Goal: Complete application form: Complete application form

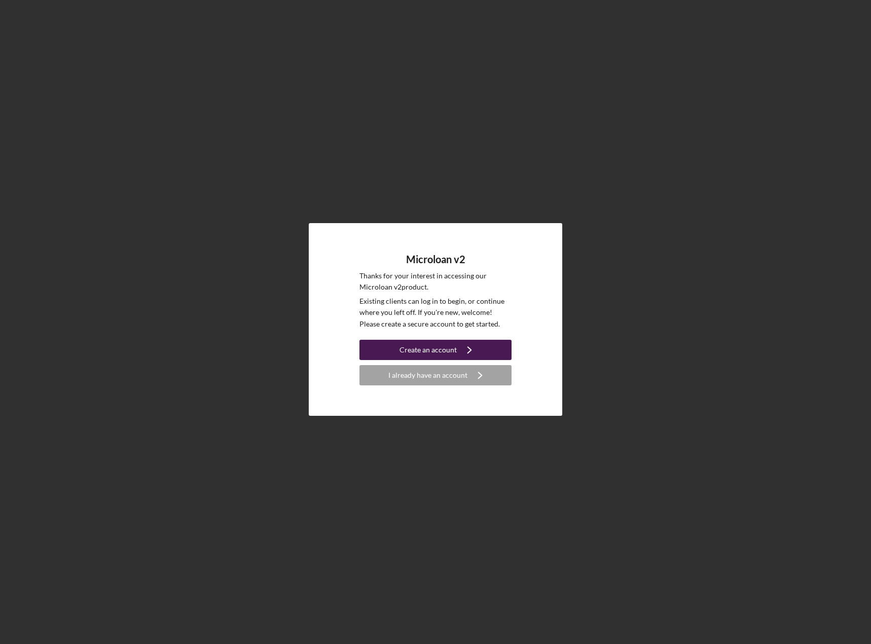
click at [447, 348] on div "Create an account" at bounding box center [427, 350] width 57 height 20
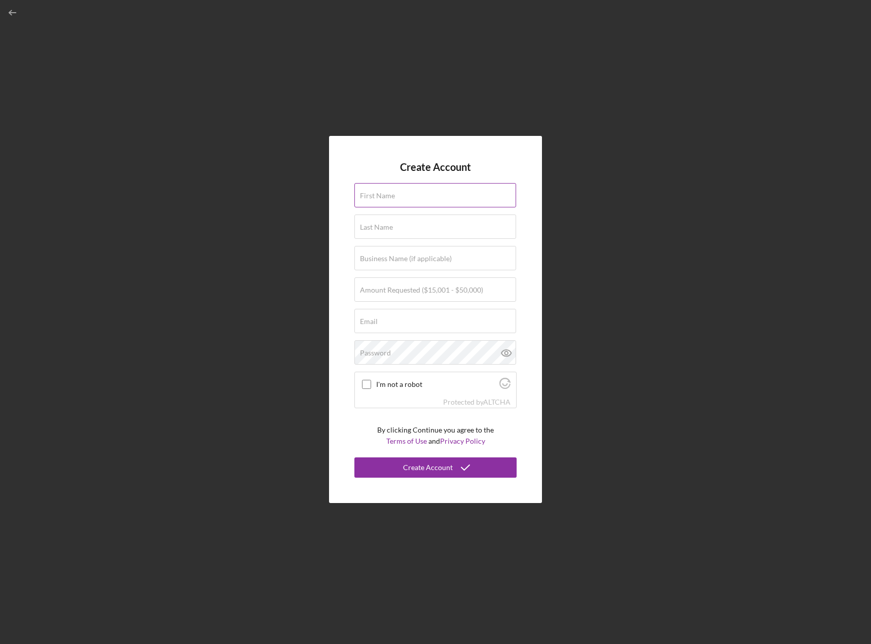
click at [433, 194] on div "First Name" at bounding box center [435, 195] width 162 height 25
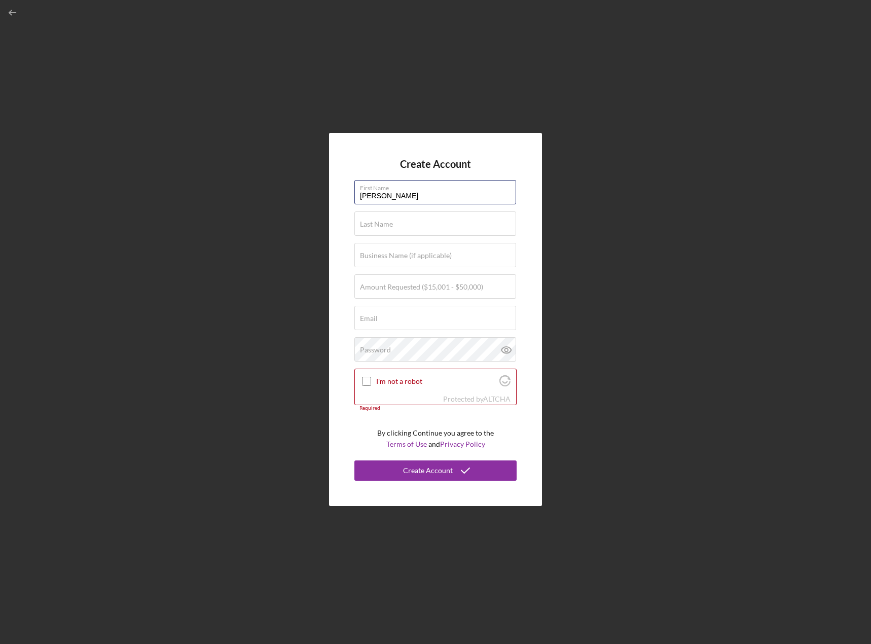
type input "[PERSON_NAME]"
type input "Duvel"
type input "Duvel Law, APC."
type input "$50,000"
type input "[PERSON_NAME][EMAIL_ADDRESS][DOMAIN_NAME]"
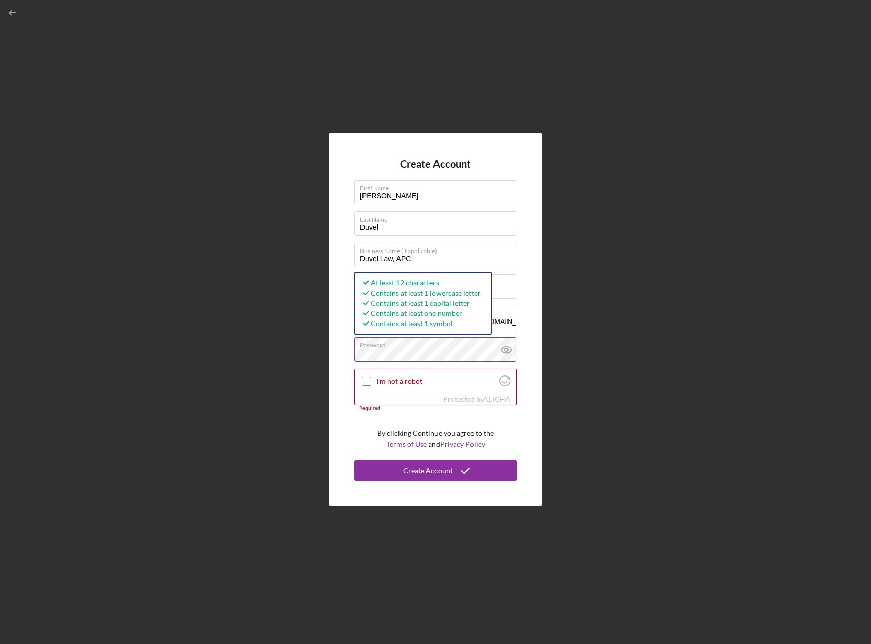
click at [507, 350] on icon at bounding box center [505, 349] width 3 height 3
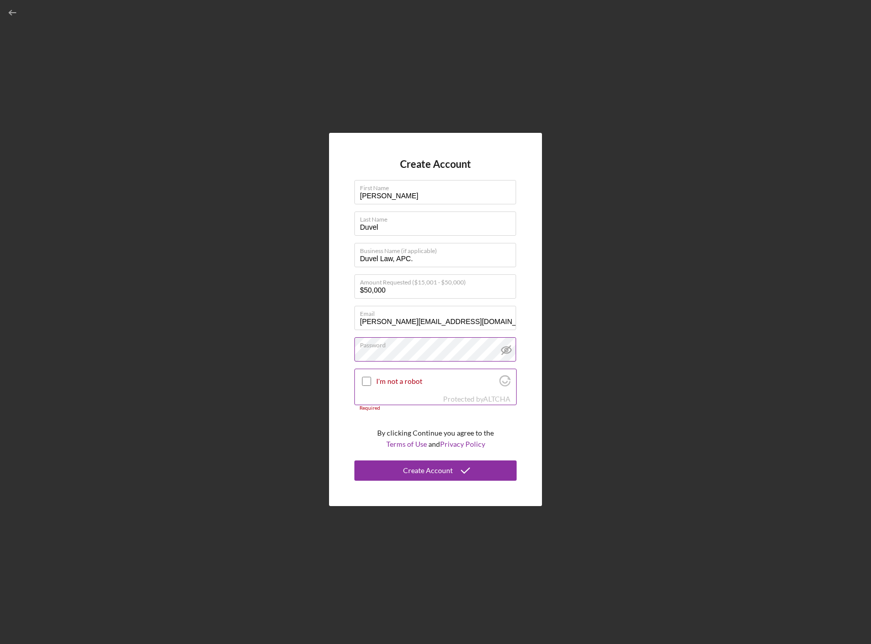
click at [367, 382] on input "I'm not a robot" at bounding box center [366, 381] width 9 height 9
checkbox input "true"
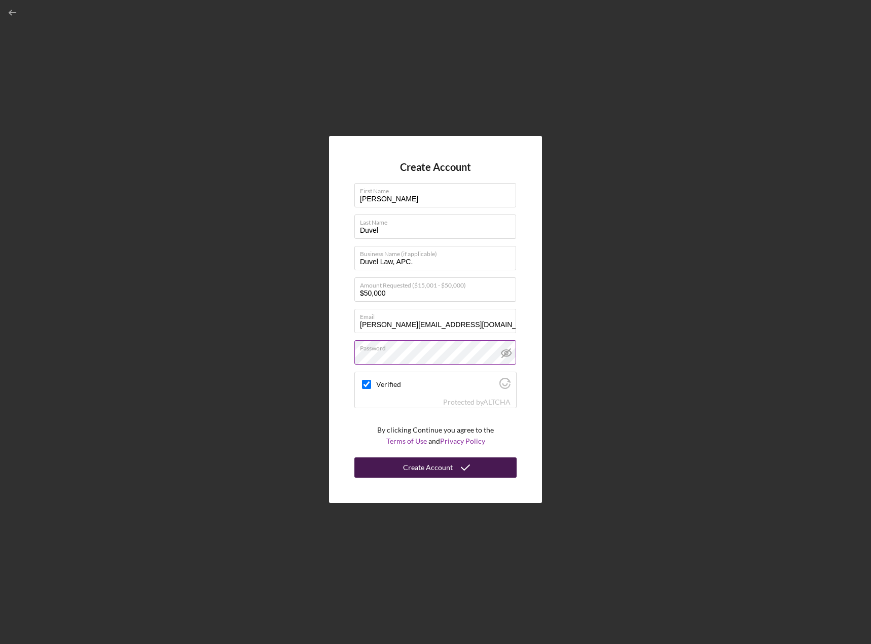
click at [423, 466] on div "Create Account" at bounding box center [428, 467] width 50 height 20
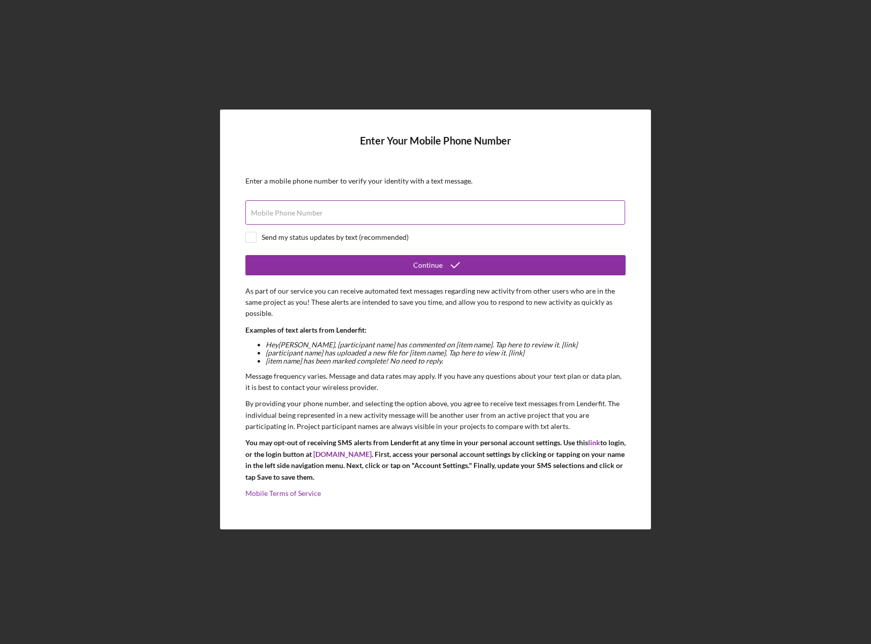
click at [284, 213] on label "Mobile Phone Number" at bounding box center [287, 213] width 72 height 8
click at [284, 213] on input "Mobile Phone Number" at bounding box center [435, 212] width 380 height 24
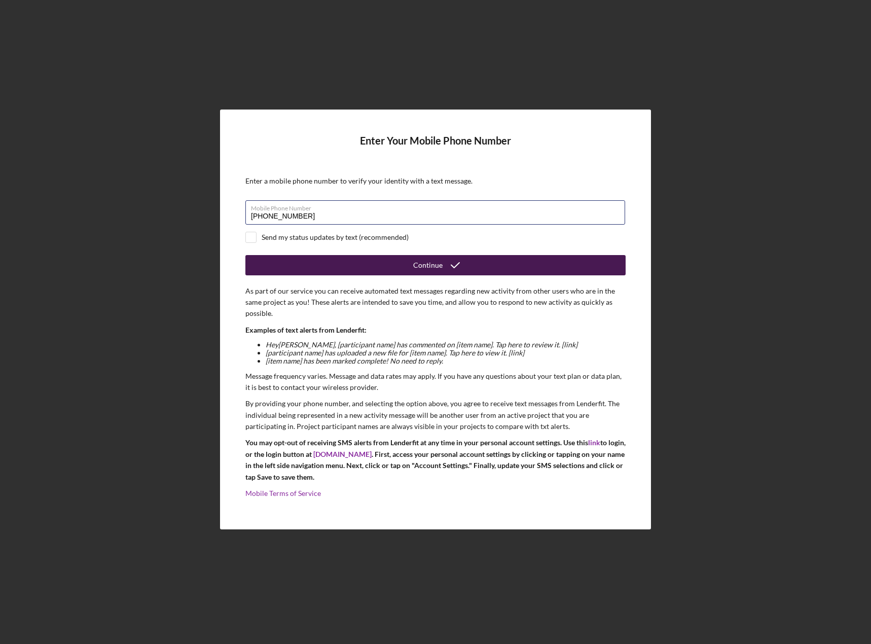
type input "[PHONE_NUMBER]"
click at [366, 266] on button "Continue" at bounding box center [435, 265] width 380 height 20
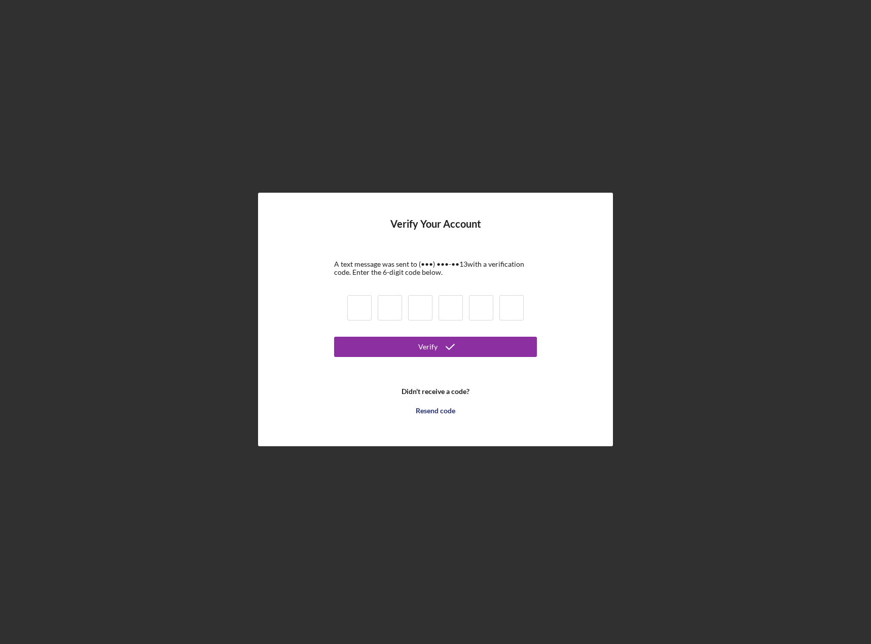
click at [352, 303] on input at bounding box center [359, 307] width 24 height 25
type input "5"
type input "6"
type input "8"
type input "5"
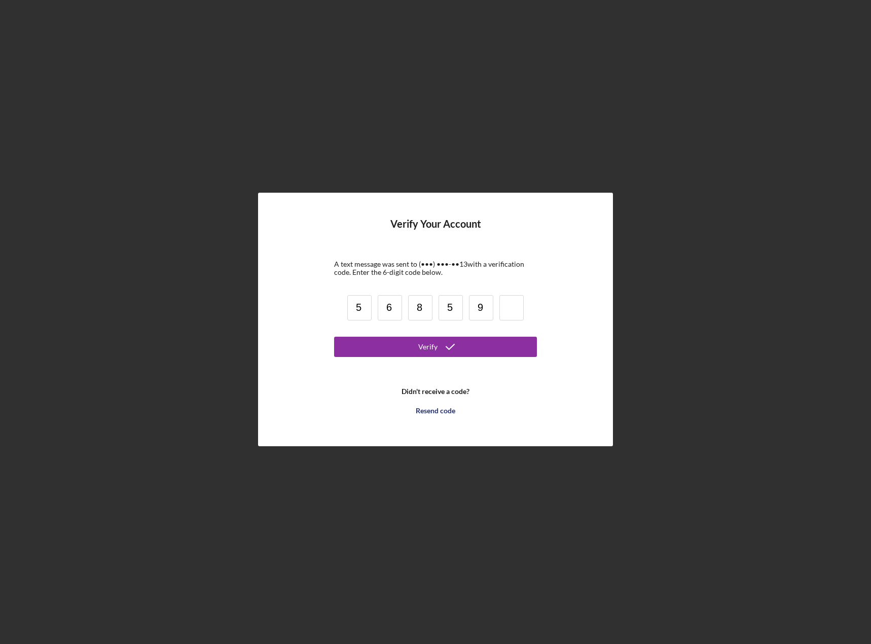
type input "9"
type input "7"
click at [472, 352] on button "Verify" at bounding box center [435, 347] width 203 height 20
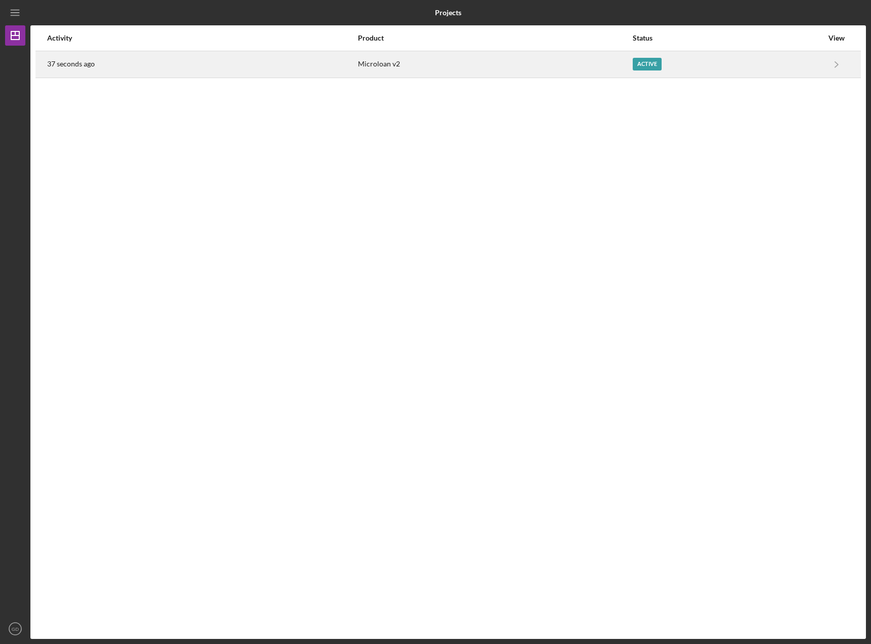
click at [644, 66] on div "Active" at bounding box center [646, 64] width 29 height 13
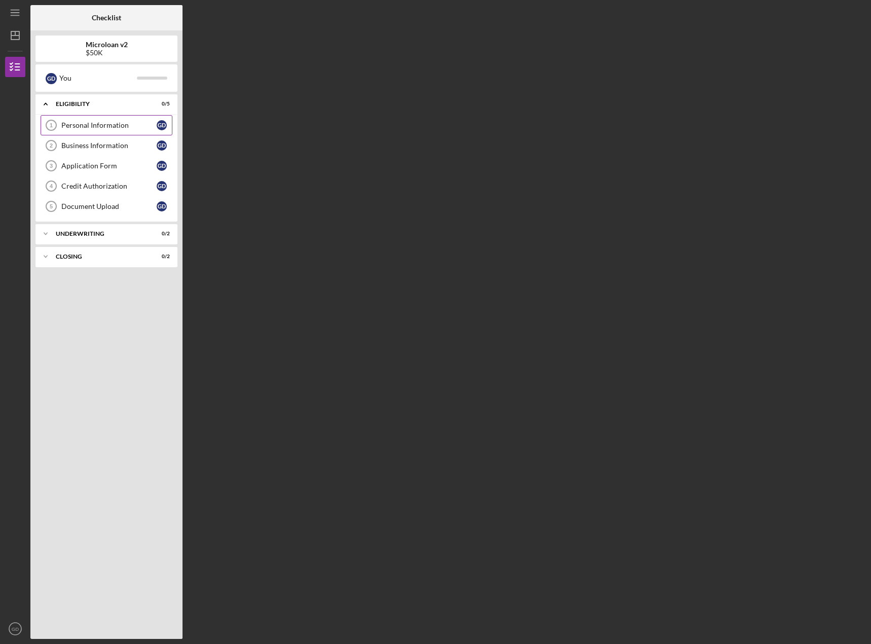
click at [93, 121] on link "Personal Information 1 Personal Information G D" at bounding box center [107, 125] width 132 height 20
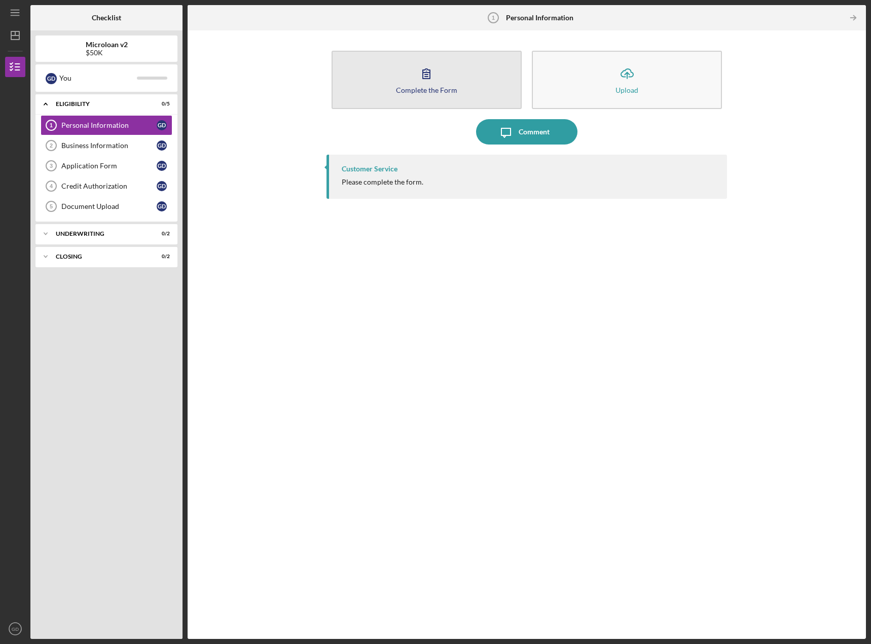
click at [375, 89] on button "Complete the Form Form" at bounding box center [426, 80] width 190 height 58
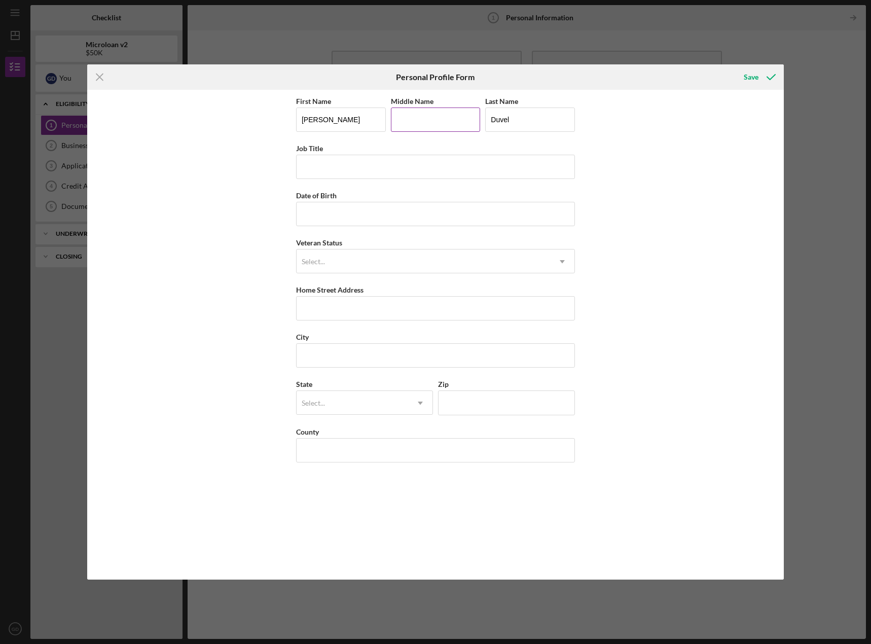
click at [413, 122] on input "Middle Name" at bounding box center [436, 119] width 90 height 24
type input "`"
type input "Attorney"
type input "[DATE]"
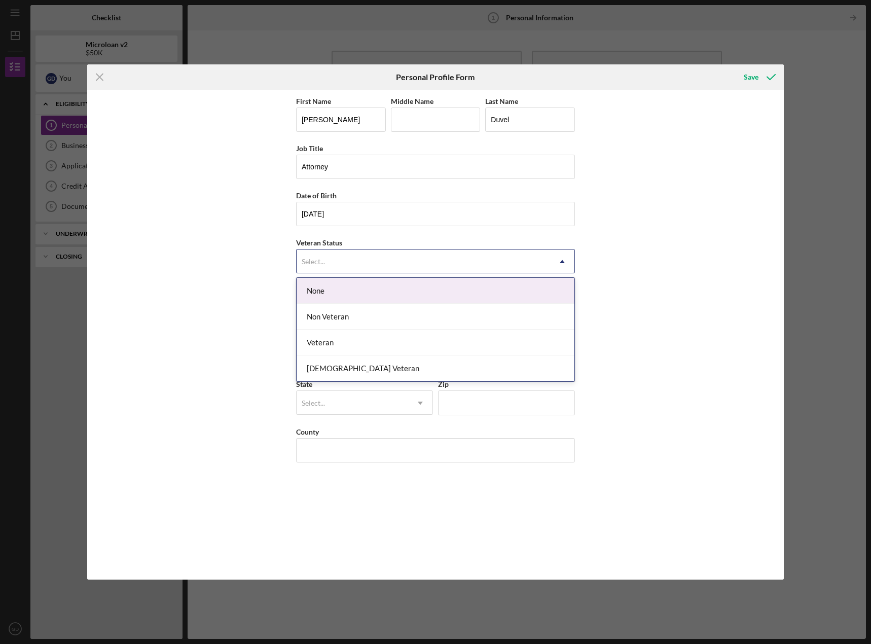
click at [528, 265] on div "Select..." at bounding box center [422, 261] width 253 height 23
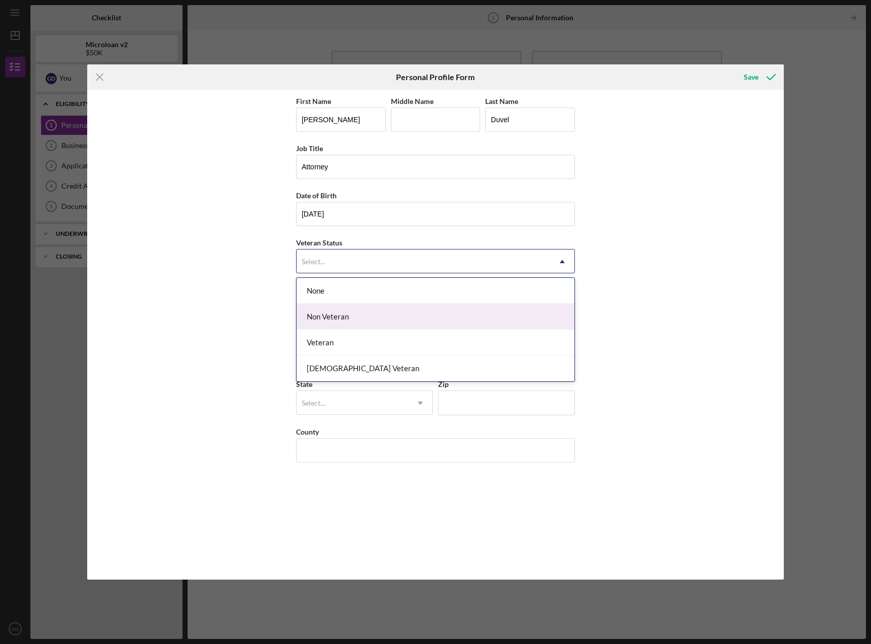
click at [340, 312] on div "Non Veteran" at bounding box center [435, 317] width 278 height 26
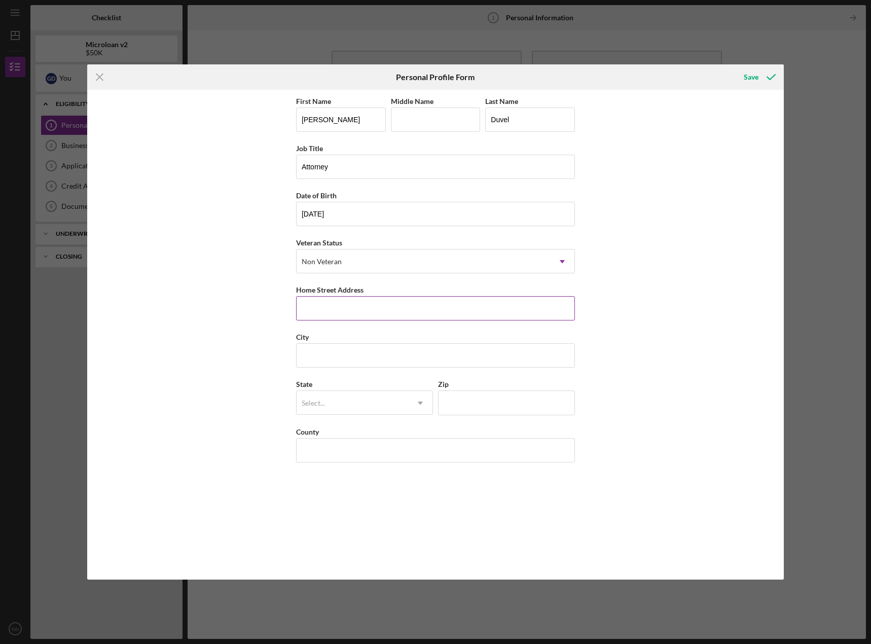
click at [330, 313] on input "Home Street Address" at bounding box center [435, 308] width 279 height 24
type input "1682 [PERSON_NAME]"
type input "Tustin"
type input "CA"
type input "92780"
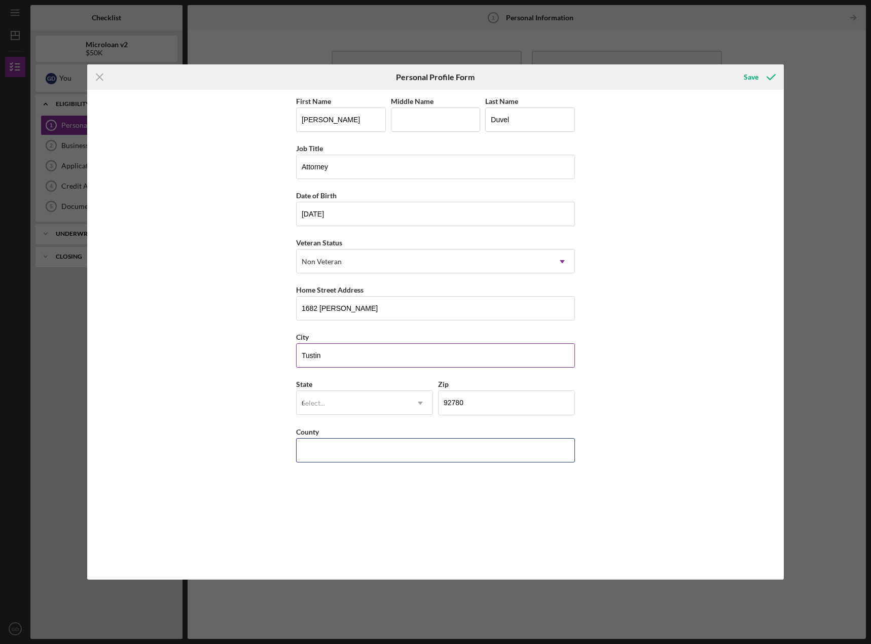
type input "[GEOGRAPHIC_DATA]"
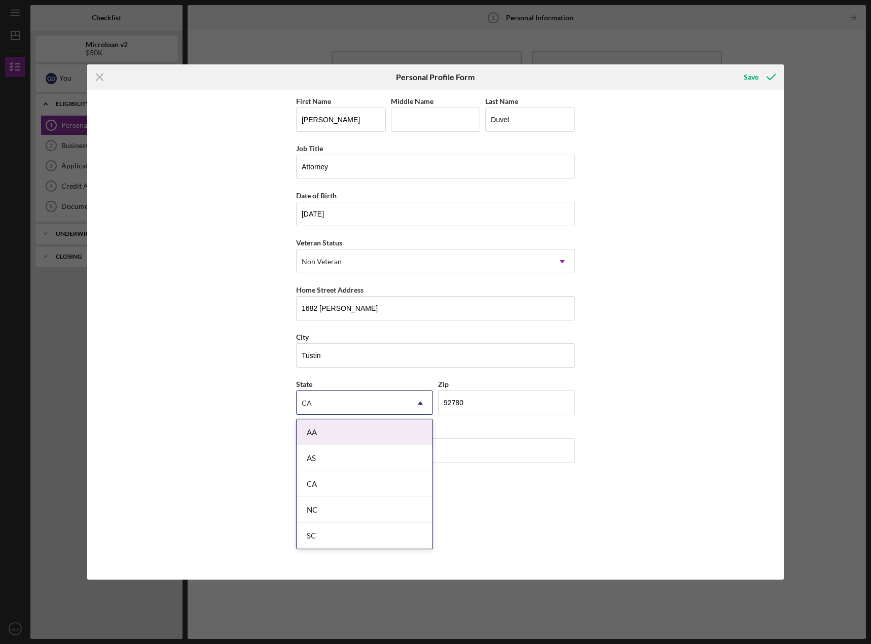
click at [244, 382] on div "First Name [PERSON_NAME] Middle Name Last Name Duvel Job Title Attorney Date of…" at bounding box center [435, 335] width 696 height 490
click at [317, 401] on div "CA" at bounding box center [351, 402] width 111 height 23
click at [236, 402] on div "First Name [PERSON_NAME] Middle Name Last Name Duvel Job Title Attorney Date of…" at bounding box center [435, 335] width 696 height 490
click at [370, 405] on div "Select..." at bounding box center [351, 402] width 111 height 23
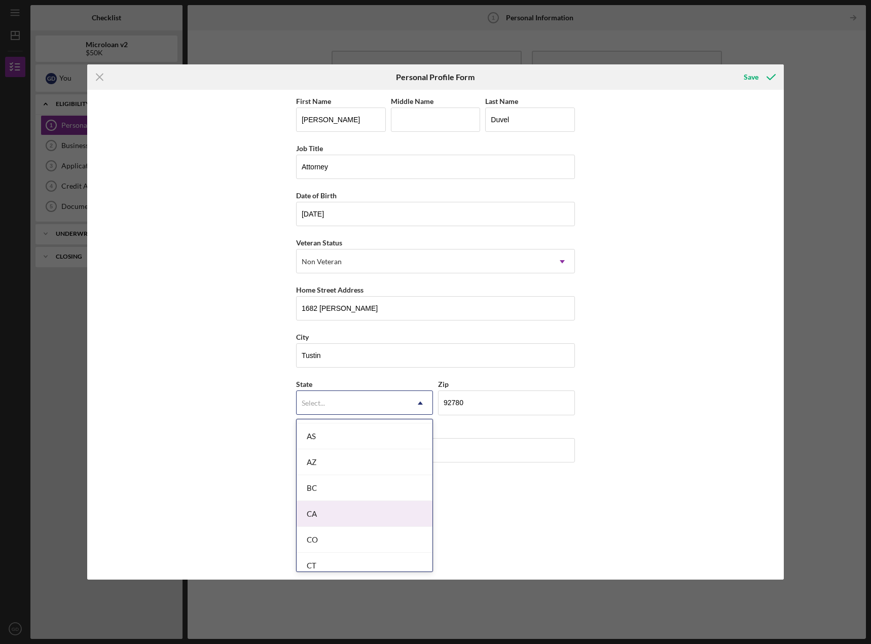
click at [327, 517] on div "CA" at bounding box center [364, 514] width 136 height 26
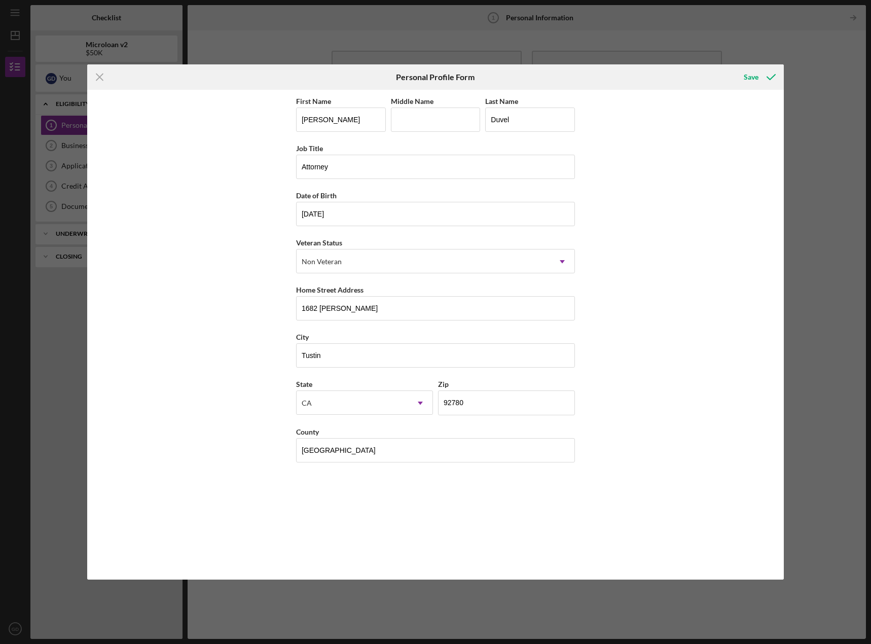
click at [209, 481] on div "First Name [PERSON_NAME] Middle Name Last Name Duvel Job Title Attorney Date of…" at bounding box center [435, 335] width 696 height 490
click at [751, 76] on div "Save" at bounding box center [750, 77] width 15 height 20
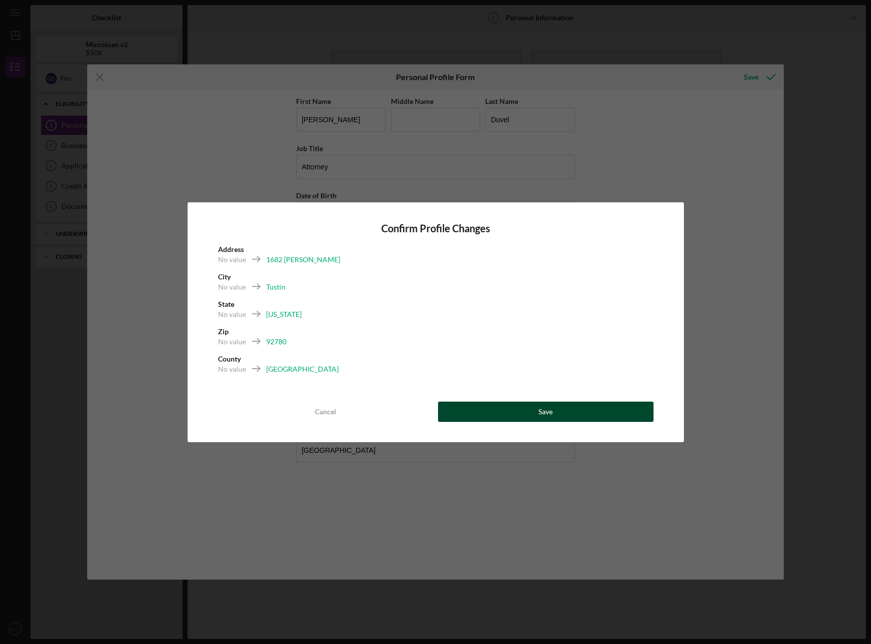
click at [484, 407] on button "Save" at bounding box center [545, 411] width 215 height 20
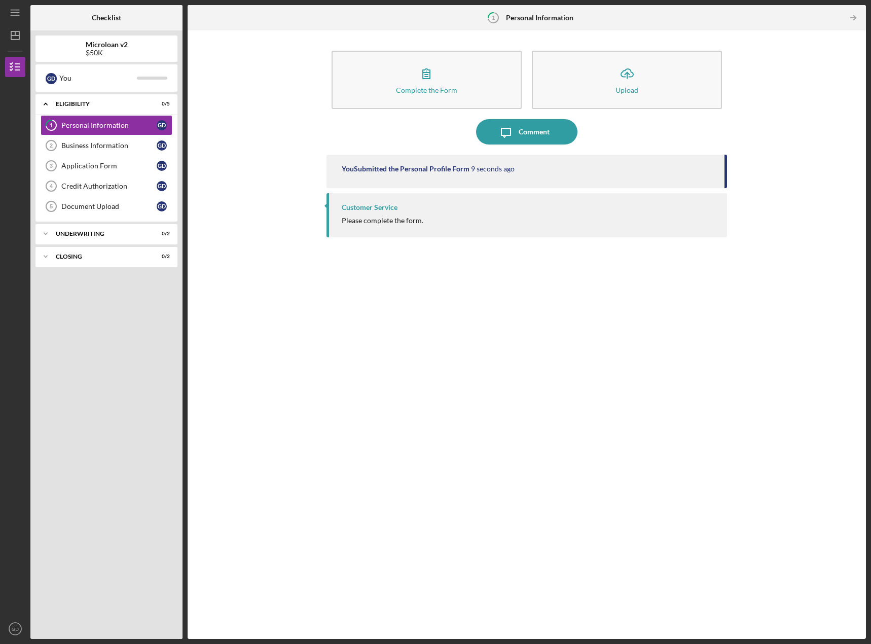
click at [349, 209] on div "Customer Service" at bounding box center [370, 207] width 56 height 8
click at [104, 140] on link "Business Information 2 Business Information G D" at bounding box center [107, 145] width 132 height 20
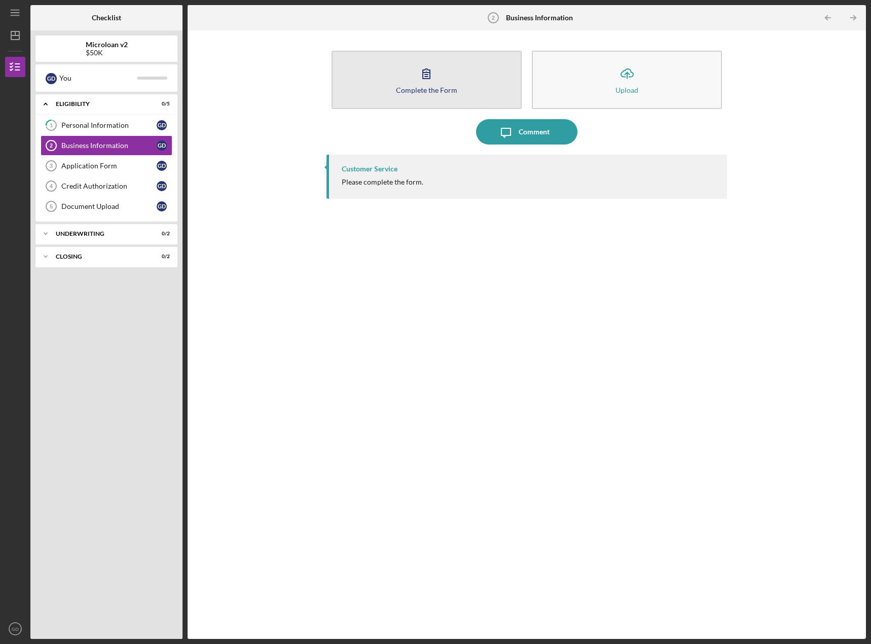
click at [445, 81] on button "Complete the Form Form" at bounding box center [426, 80] width 190 height 58
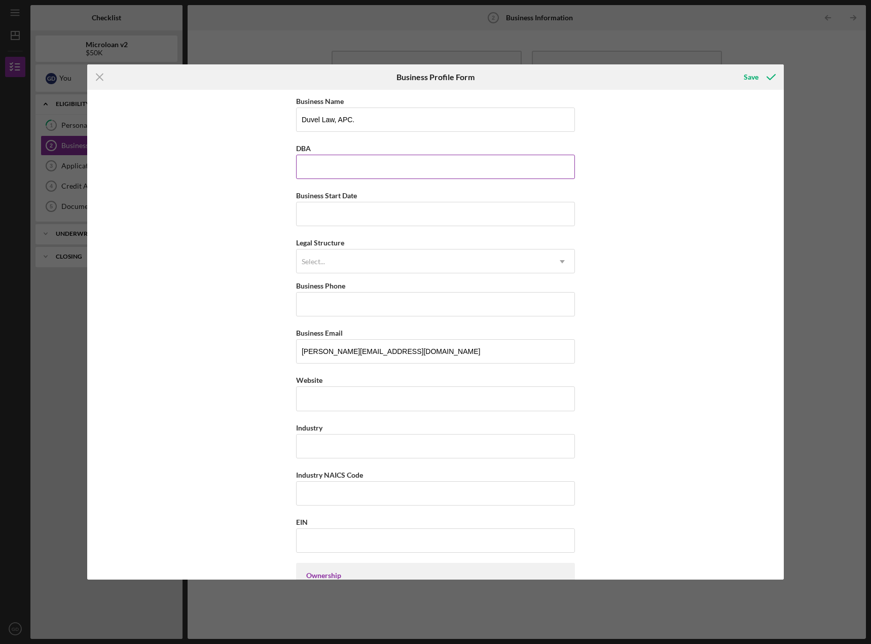
click at [356, 171] on input "DBA" at bounding box center [435, 167] width 279 height 24
click at [308, 210] on input "Business Start Date" at bounding box center [435, 214] width 279 height 24
type input "[DATE]"
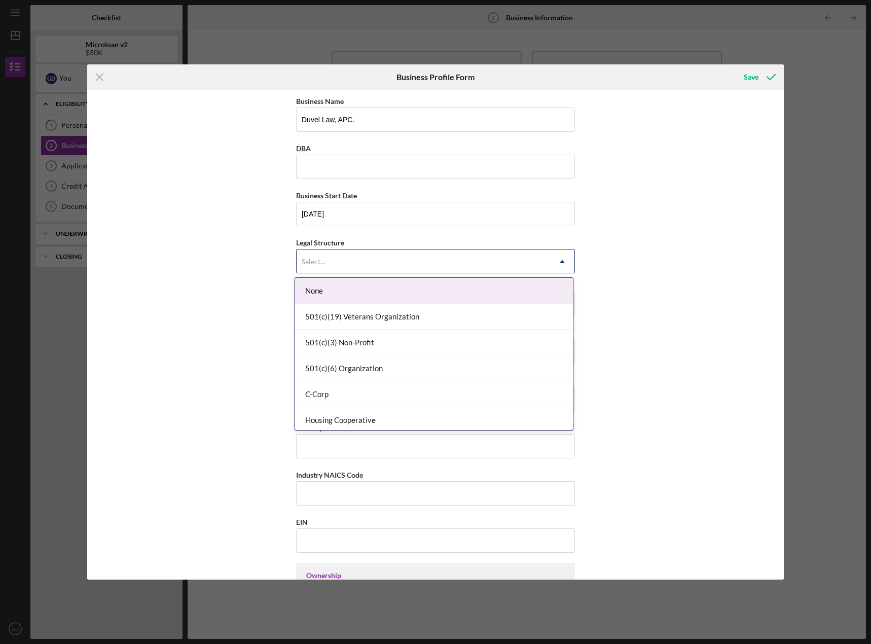
click at [319, 260] on div "Select..." at bounding box center [313, 261] width 23 height 8
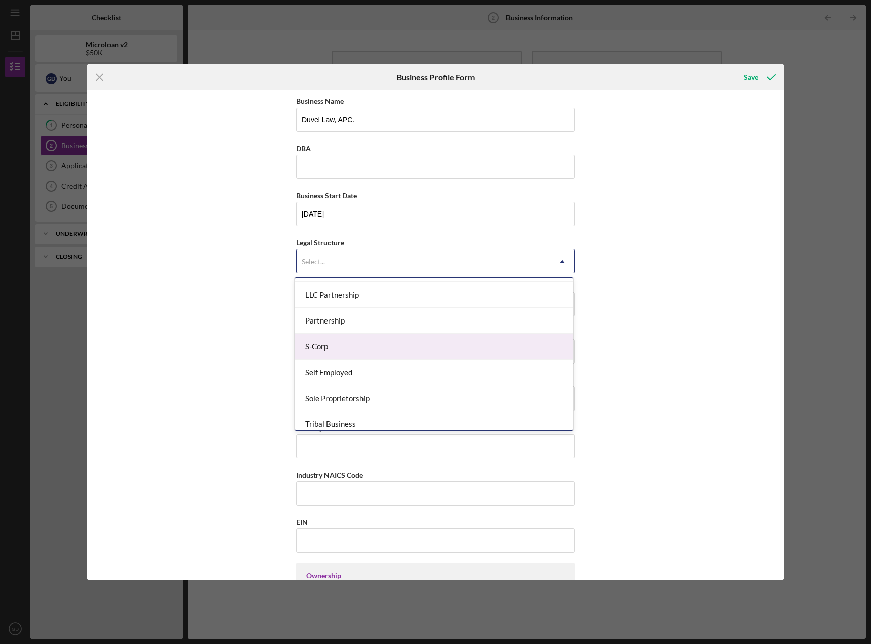
click at [362, 345] on div "S-Corp" at bounding box center [434, 346] width 278 height 26
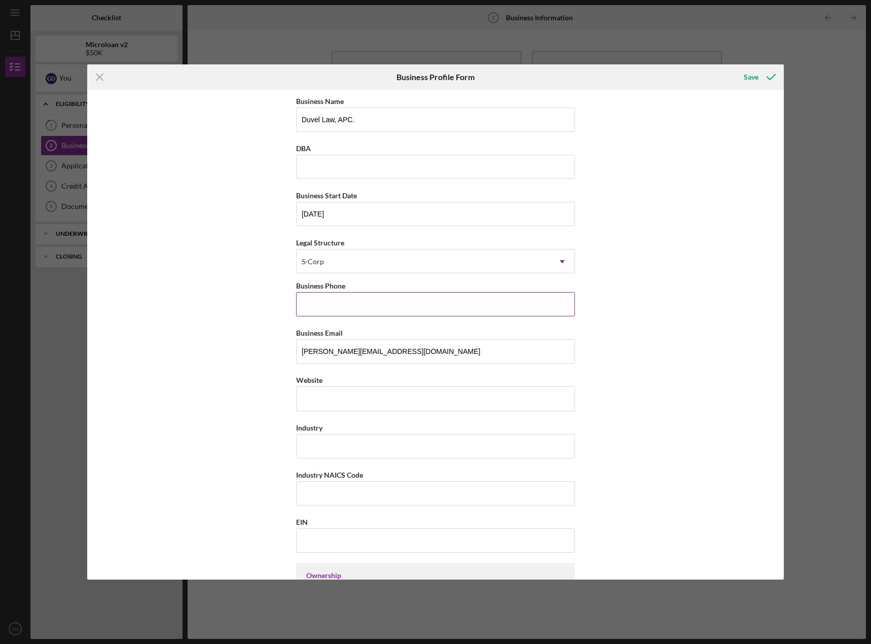
click at [349, 305] on input "Business Phone" at bounding box center [435, 304] width 279 height 24
type input "[PHONE_NUMBER]"
click at [341, 396] on input "Website" at bounding box center [435, 398] width 279 height 24
type input "[DOMAIN_NAME]"
click at [345, 451] on input "Industry" at bounding box center [435, 446] width 279 height 24
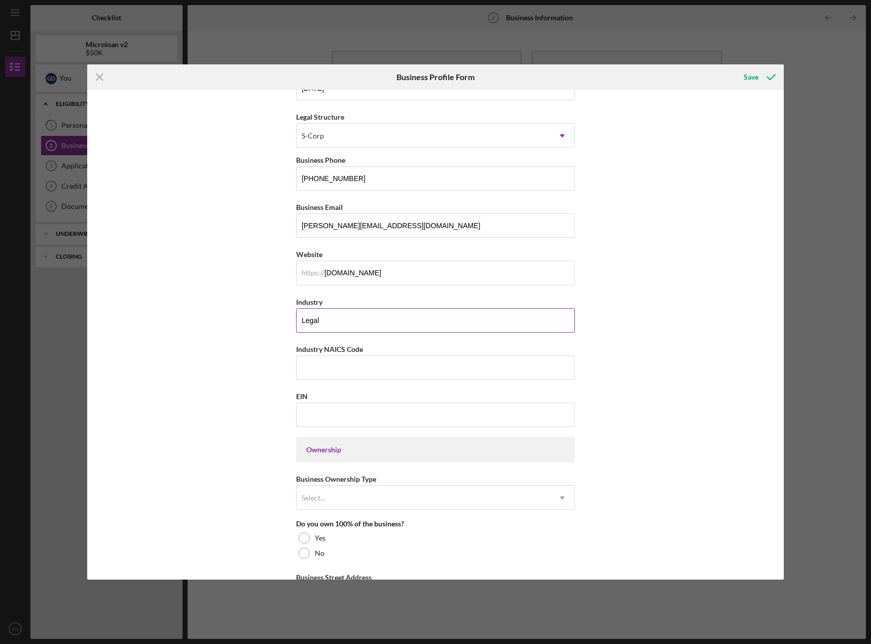
scroll to position [152, 0]
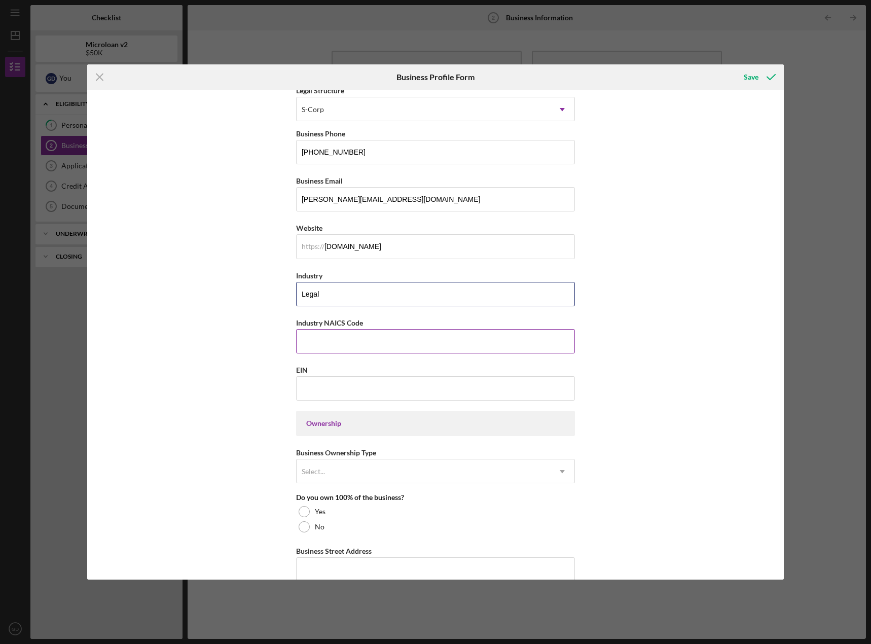
type input "Legal"
click at [364, 343] on input "Industry NAICS Code" at bounding box center [435, 341] width 279 height 24
click at [339, 386] on input "EIN" at bounding box center [435, 388] width 279 height 24
type input "[US_EMPLOYER_IDENTIFICATION_NUMBER]"
drag, startPoint x: 294, startPoint y: 323, endPoint x: 362, endPoint y: 320, distance: 68.0
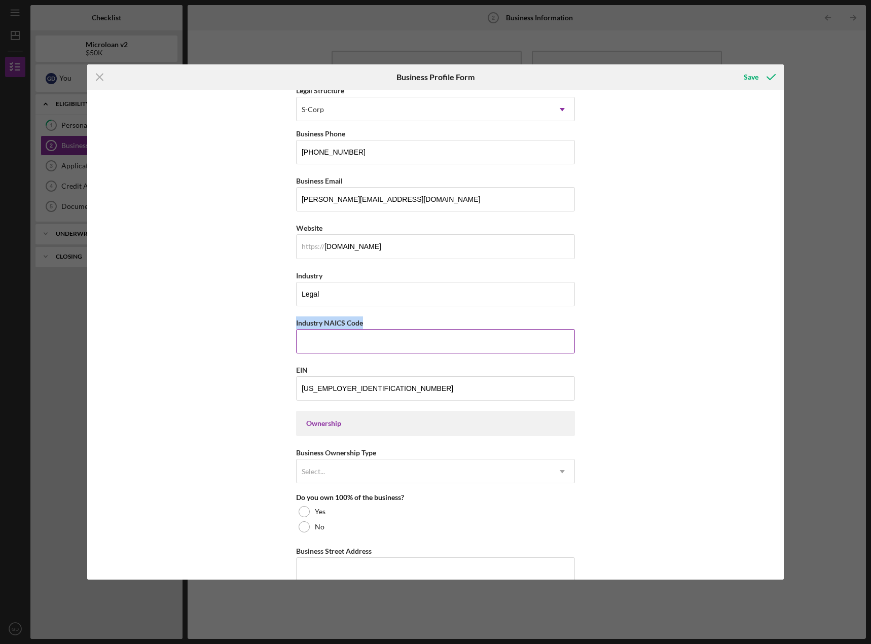
click at [362, 320] on div "Industry NAICS Code" at bounding box center [435, 322] width 279 height 13
copy label "Industry NAICS Code"
click at [188, 347] on div "Business Name Duvel Law, APC. DBA Business Start Date [DATE] Legal Structure S-…" at bounding box center [435, 335] width 696 height 490
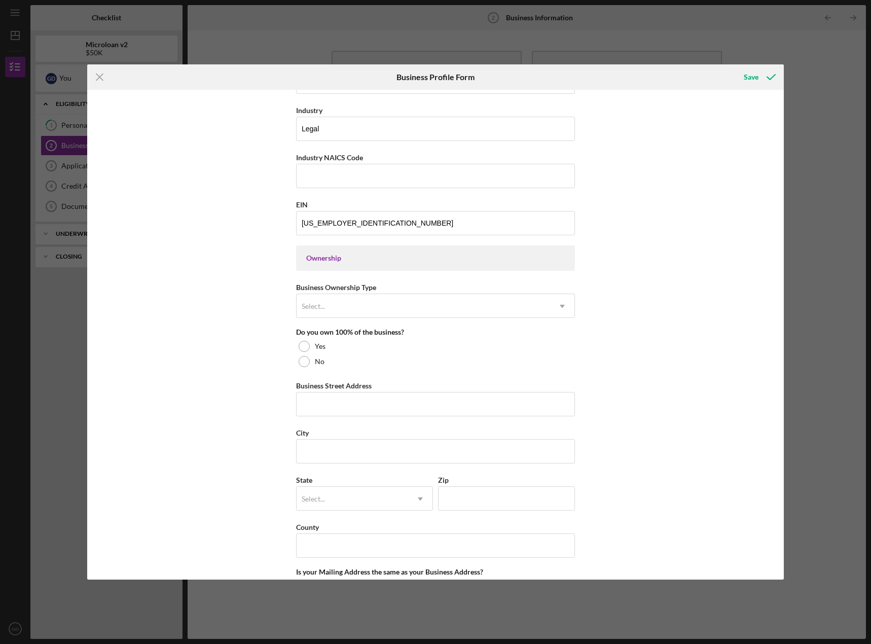
scroll to position [355, 0]
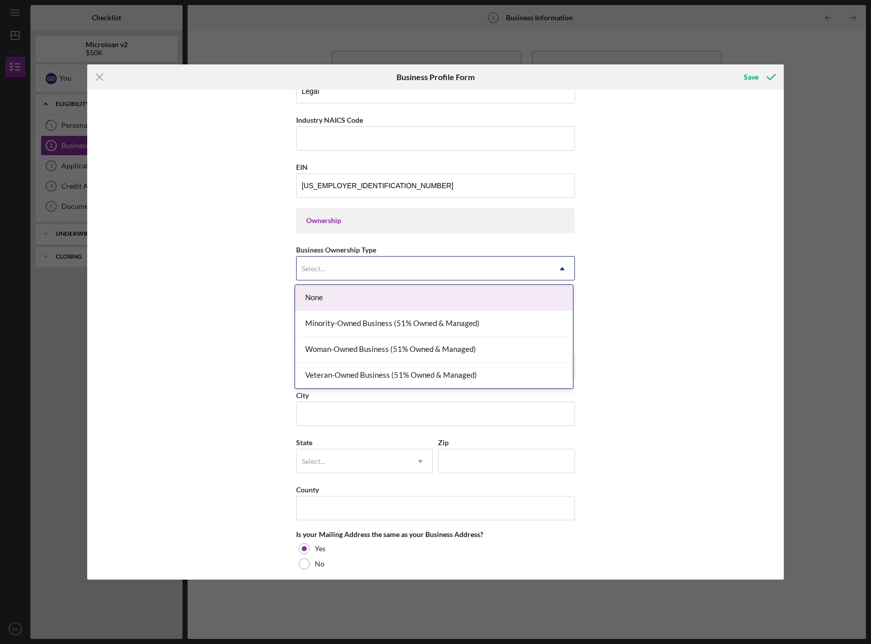
click at [327, 265] on div "Select..." at bounding box center [422, 268] width 253 height 23
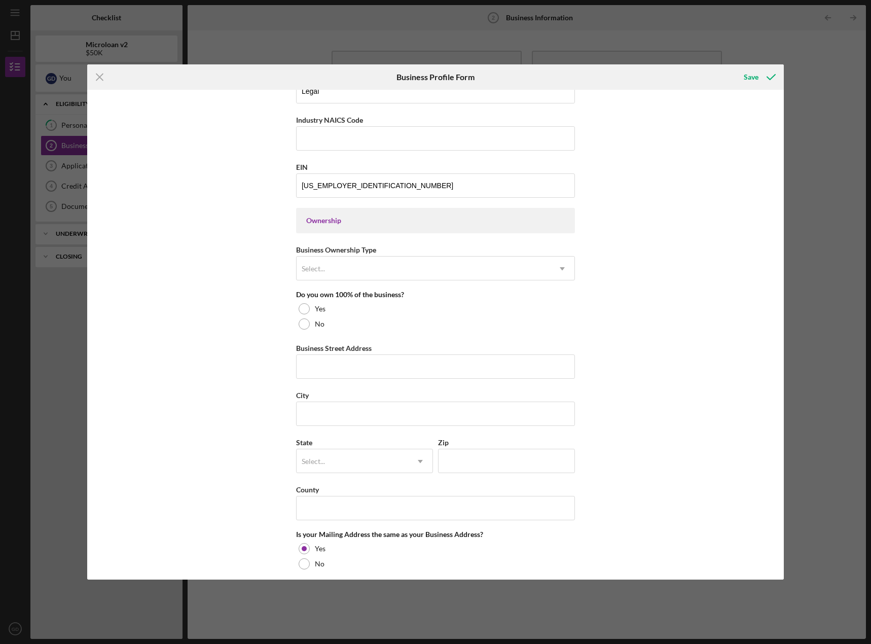
click at [614, 259] on div "Business Name Duvel Law, APC. DBA Business Start Date [DATE] Legal Structure S-…" at bounding box center [435, 335] width 696 height 490
click at [305, 313] on div at bounding box center [304, 308] width 11 height 11
click at [342, 275] on div "Select..." at bounding box center [422, 268] width 253 height 23
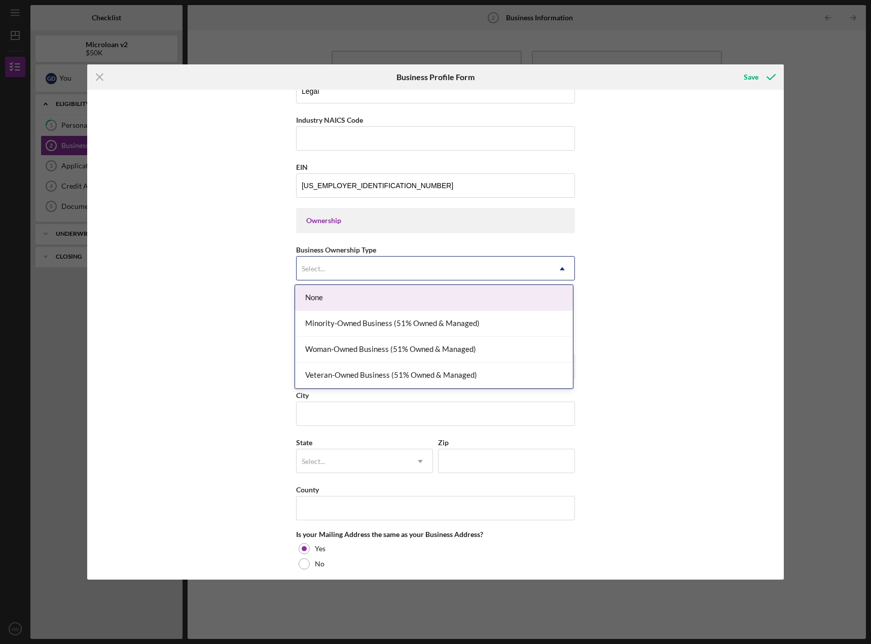
click at [269, 318] on div "Business Name Duvel Law, APC. DBA Business Start Date [DATE] Legal Structure S-…" at bounding box center [435, 335] width 696 height 490
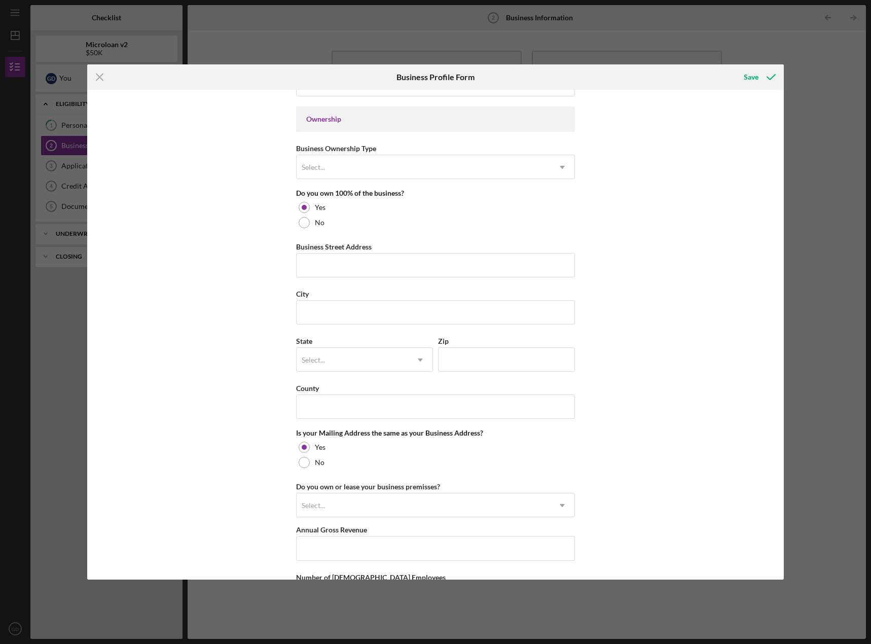
scroll to position [507, 0]
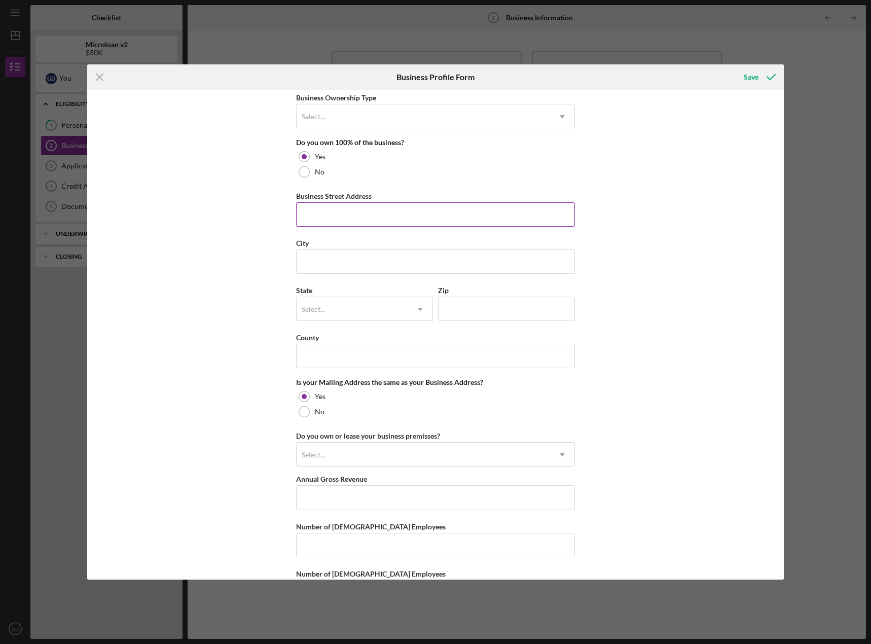
click at [356, 213] on input "Business Street Address" at bounding box center [435, 214] width 279 height 24
type input "[STREET_ADDRESS]"
type input "DUVEL LAW APC"
type input "Orange"
type input "CA"
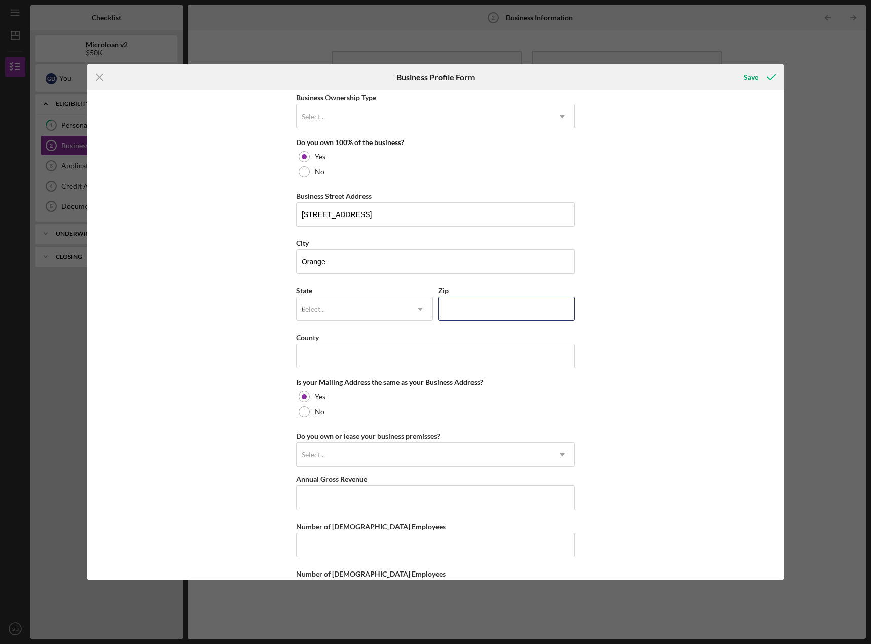
type input "92868"
type input "CA"
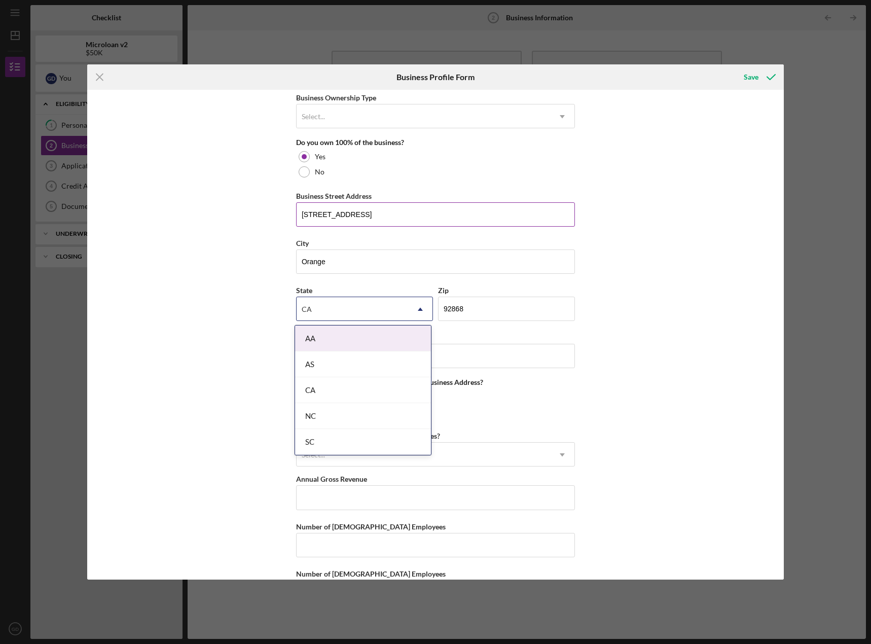
click at [468, 214] on input "[STREET_ADDRESS]" at bounding box center [435, 214] width 279 height 24
type input "[STREET_ADDRESS]"
click at [219, 240] on div "Business Name Duvel Law, APC. DBA DUVEL LAW APC Business Start Date [DATE] Lega…" at bounding box center [435, 335] width 696 height 490
click at [332, 385] on div "CA" at bounding box center [363, 390] width 136 height 26
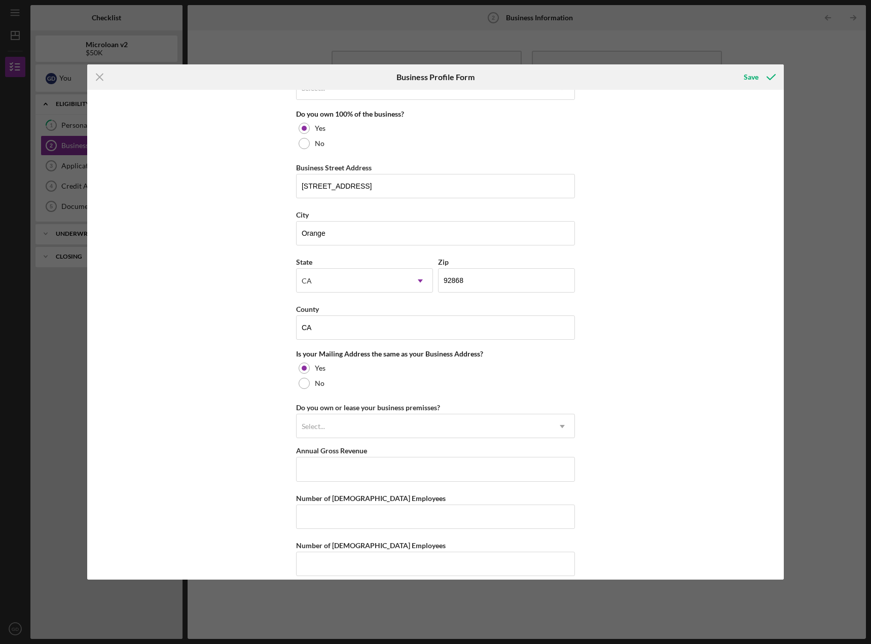
scroll to position [547, 0]
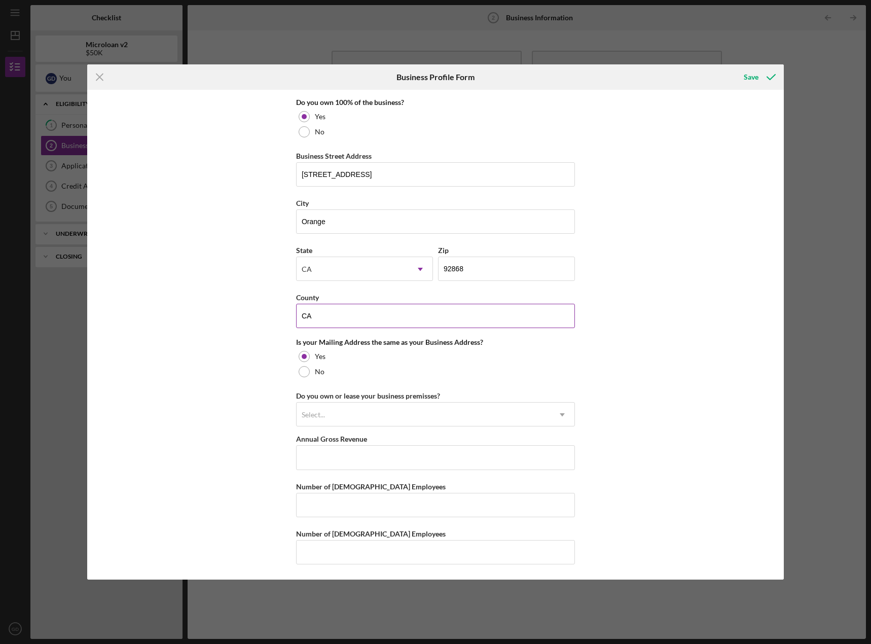
drag, startPoint x: 319, startPoint y: 317, endPoint x: 298, endPoint y: 318, distance: 20.8
click at [298, 318] on input "CA" at bounding box center [435, 316] width 279 height 24
type input "Orange"
click at [265, 377] on div "Business Name Duvel Law, APC. DBA DUVEL LAW APC Business Start Date [DATE] Lega…" at bounding box center [435, 335] width 696 height 490
click at [377, 407] on div "Select..." at bounding box center [422, 414] width 253 height 23
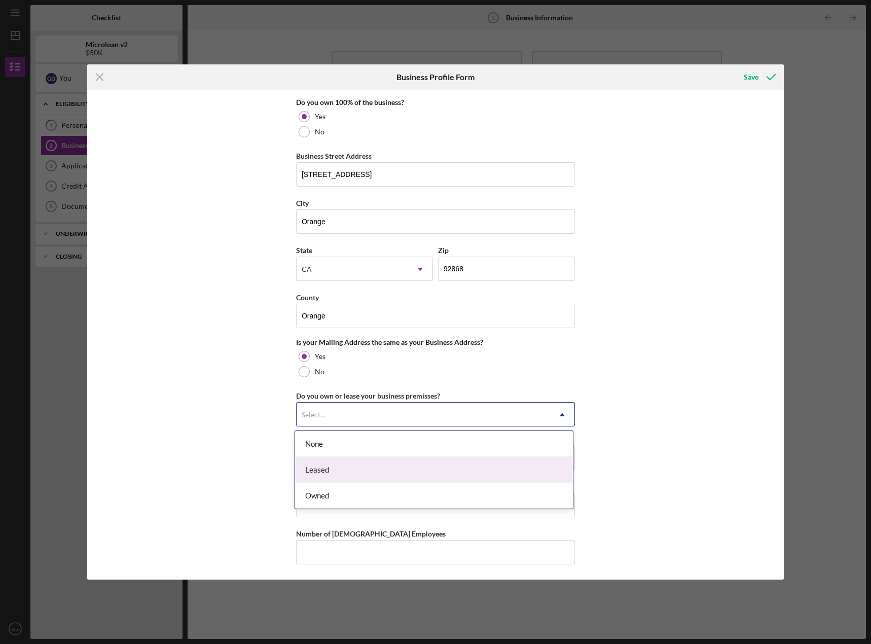
click at [344, 465] on div "Leased" at bounding box center [434, 470] width 278 height 26
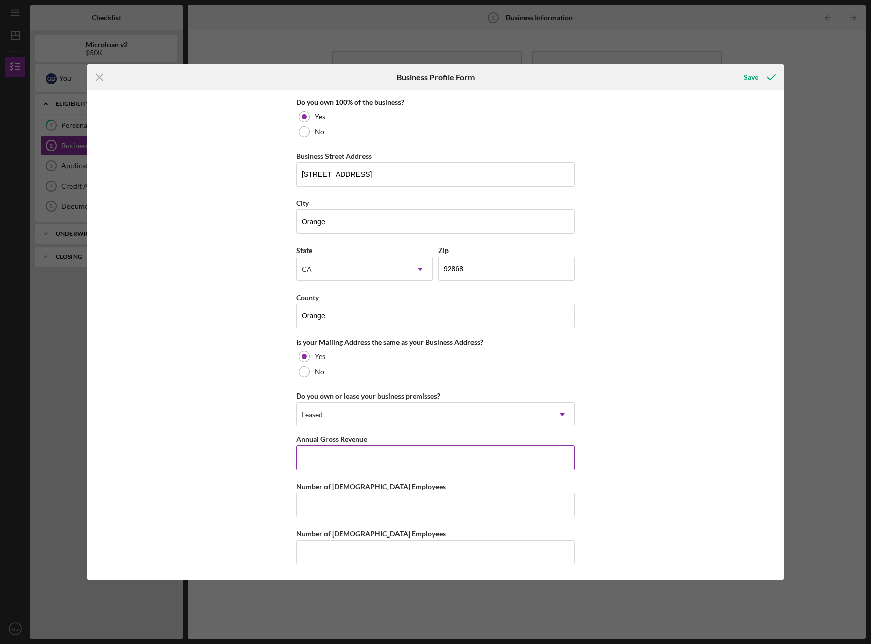
click at [318, 460] on input "Annual Gross Revenue" at bounding box center [435, 457] width 279 height 24
click at [321, 498] on input "Number of [DEMOGRAPHIC_DATA] Employees" at bounding box center [435, 505] width 279 height 24
type input "1"
click at [316, 546] on input "Number of [DEMOGRAPHIC_DATA] Employees" at bounding box center [435, 552] width 279 height 24
type input "0"
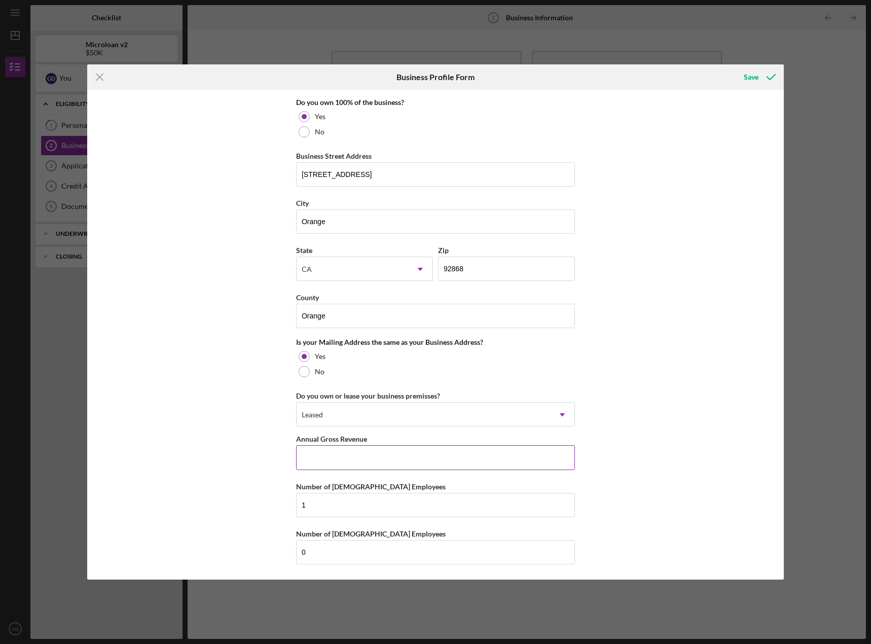
click at [321, 460] on input "Annual Gross Revenue" at bounding box center [435, 457] width 279 height 24
type input "$2"
type input "$255,000"
click at [754, 77] on div "Save" at bounding box center [750, 77] width 15 height 20
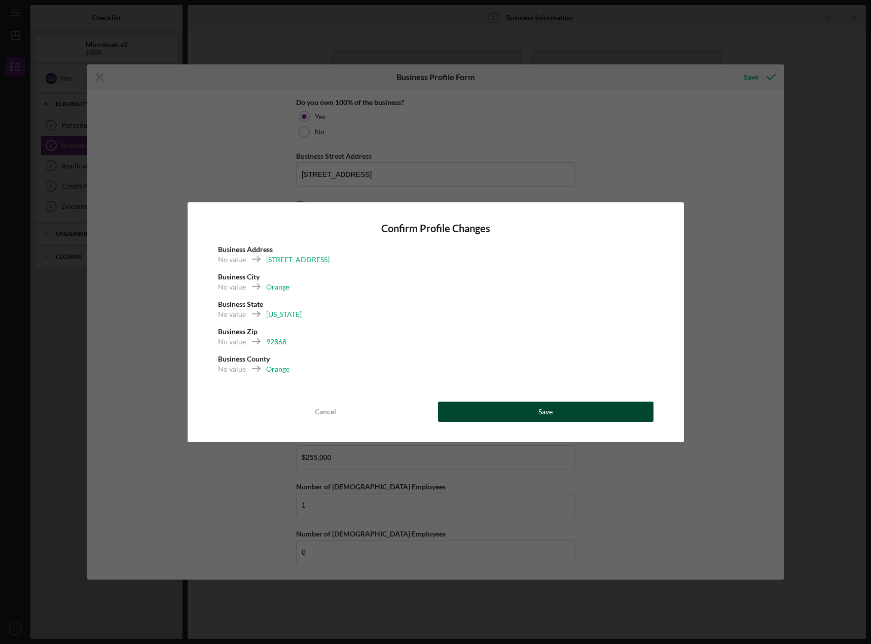
click at [551, 415] on div "Save" at bounding box center [545, 411] width 14 height 20
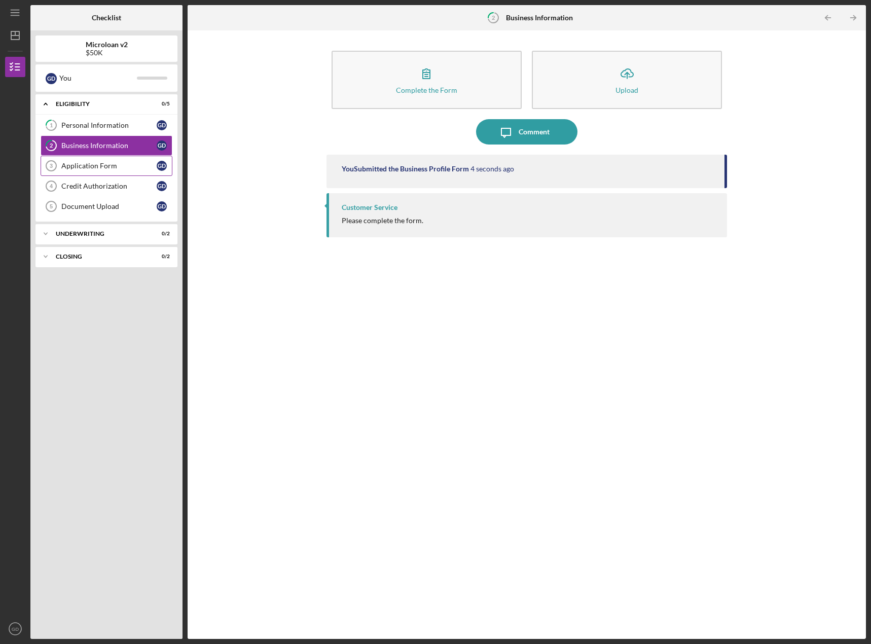
click at [110, 163] on div "Application Form" at bounding box center [108, 166] width 95 height 8
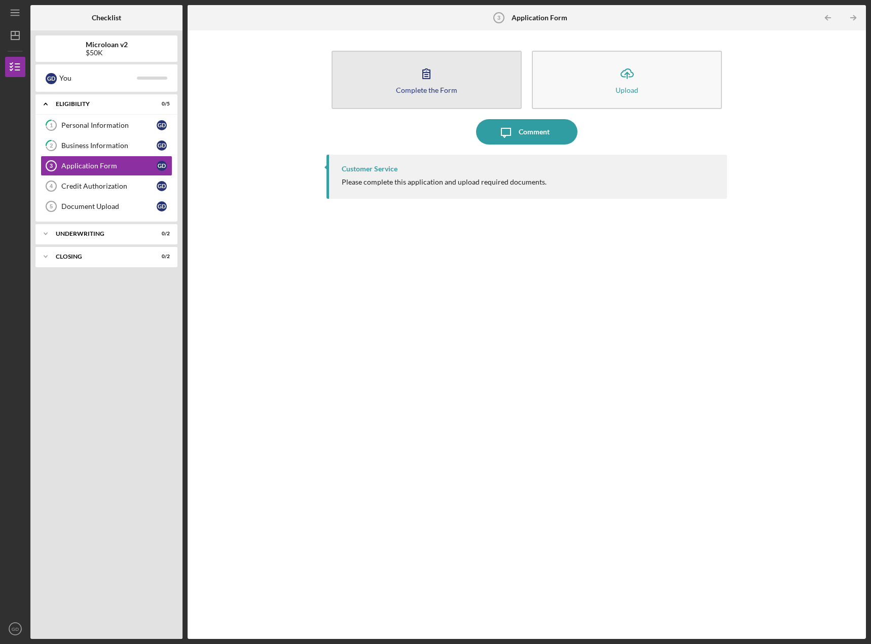
click at [359, 96] on button "Complete the Form Form" at bounding box center [426, 80] width 190 height 58
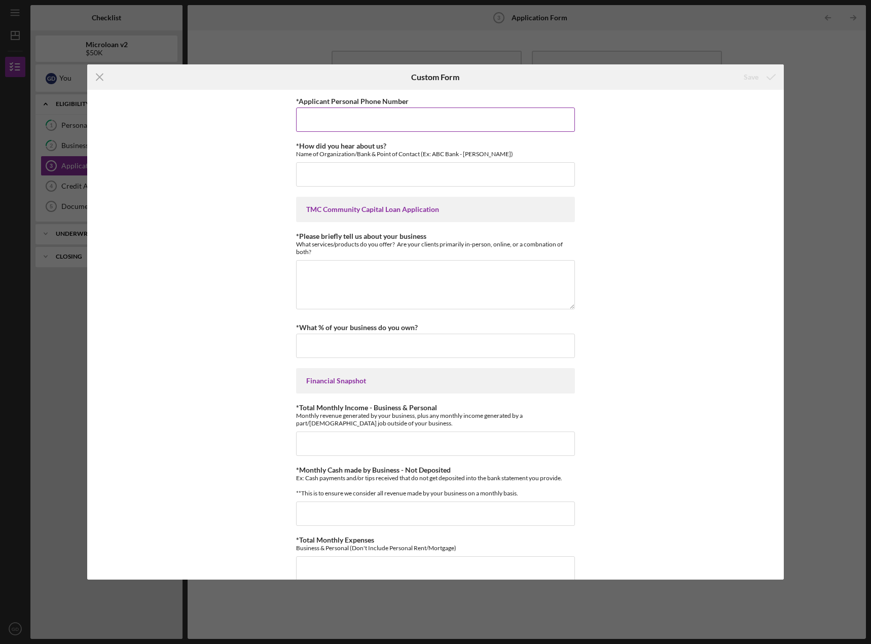
click at [355, 118] on input "*Applicant Personal Phone Number" at bounding box center [435, 119] width 279 height 24
type input "7146232113"
click at [306, 170] on input "*How did you hear about us?" at bounding box center [435, 174] width 279 height 24
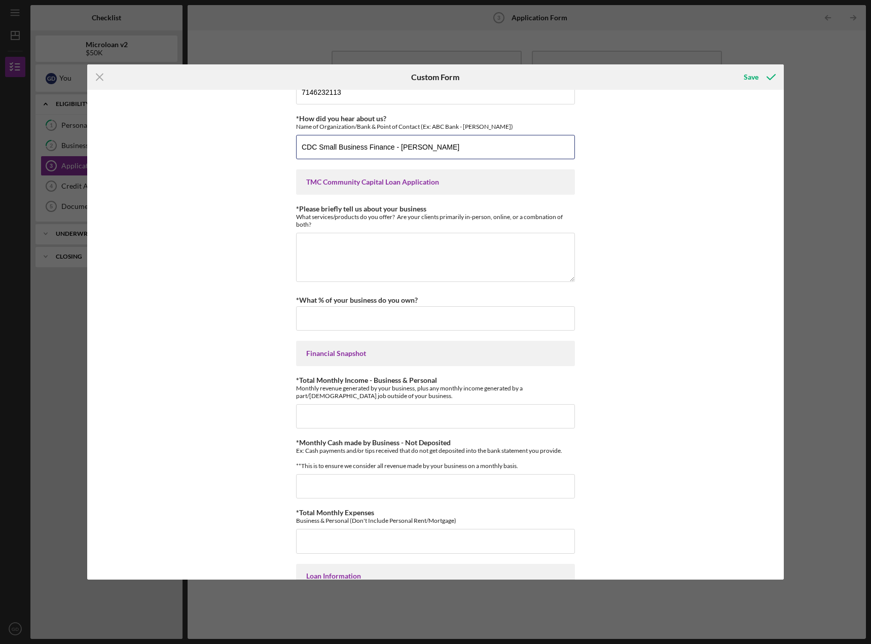
scroll to position [51, 0]
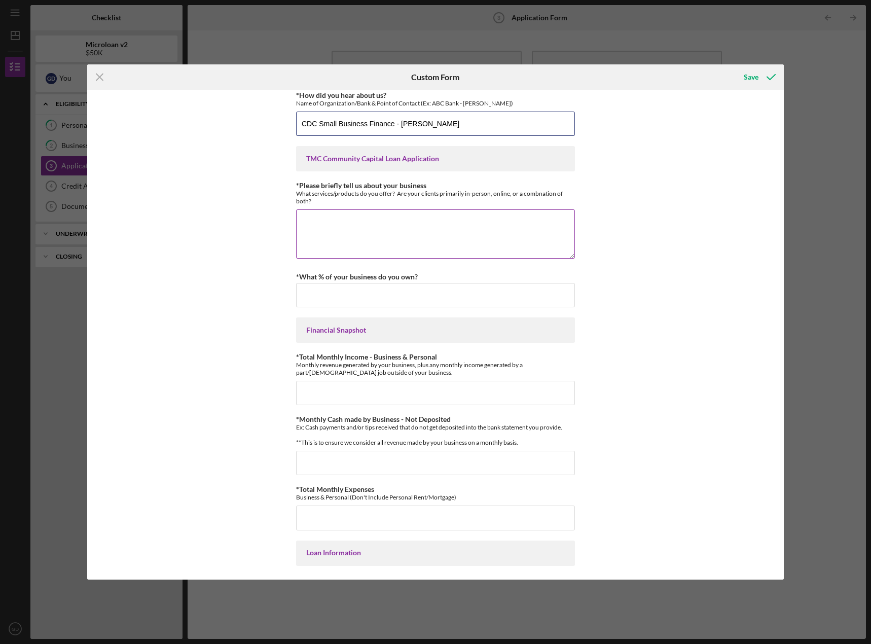
type input "CDC Small Business Finance - [PERSON_NAME]"
click at [310, 213] on textarea "*Please briefly tell us about your business" at bounding box center [435, 233] width 279 height 49
type textarea "Law Firm that specializes in Estate Planning, Employment Law and Civil Law"
click at [304, 295] on input "*What % of your business do you own?" at bounding box center [435, 295] width 279 height 24
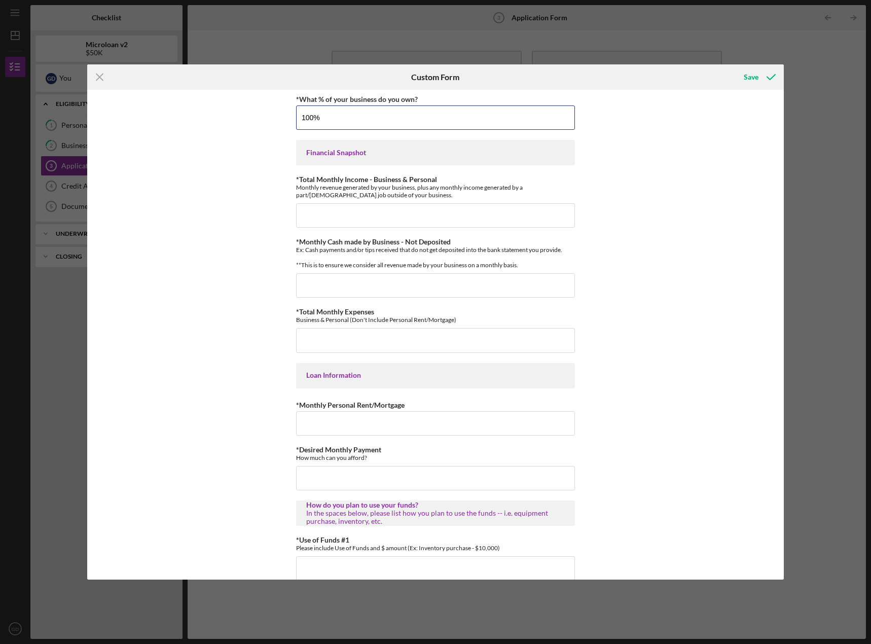
scroll to position [253, 0]
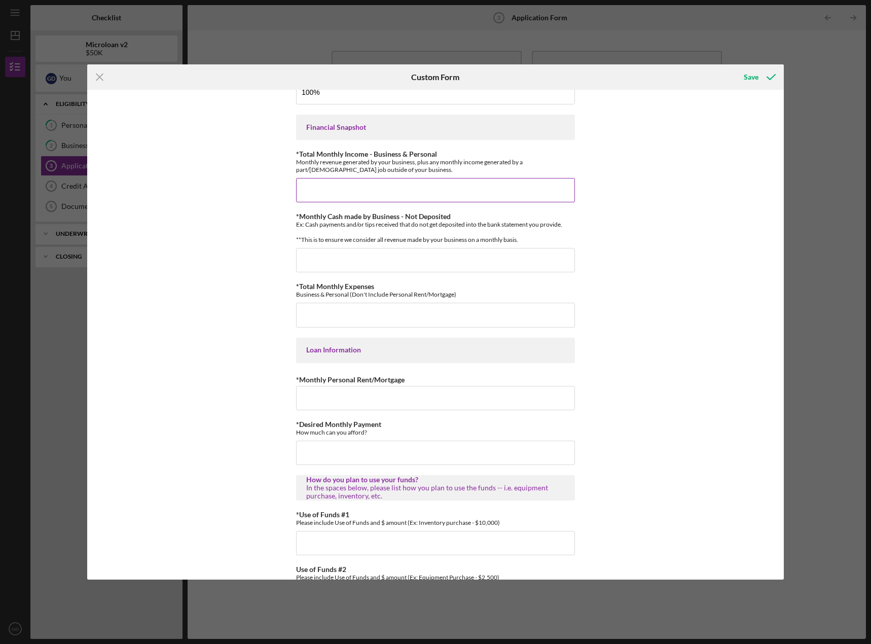
type input "100.00000%"
click at [303, 191] on input "*Total Monthly Income - Business & Personal" at bounding box center [435, 190] width 279 height 24
type input "$35,000"
click at [315, 268] on input "*Monthly Cash made by Business - Not Deposited" at bounding box center [435, 260] width 279 height 24
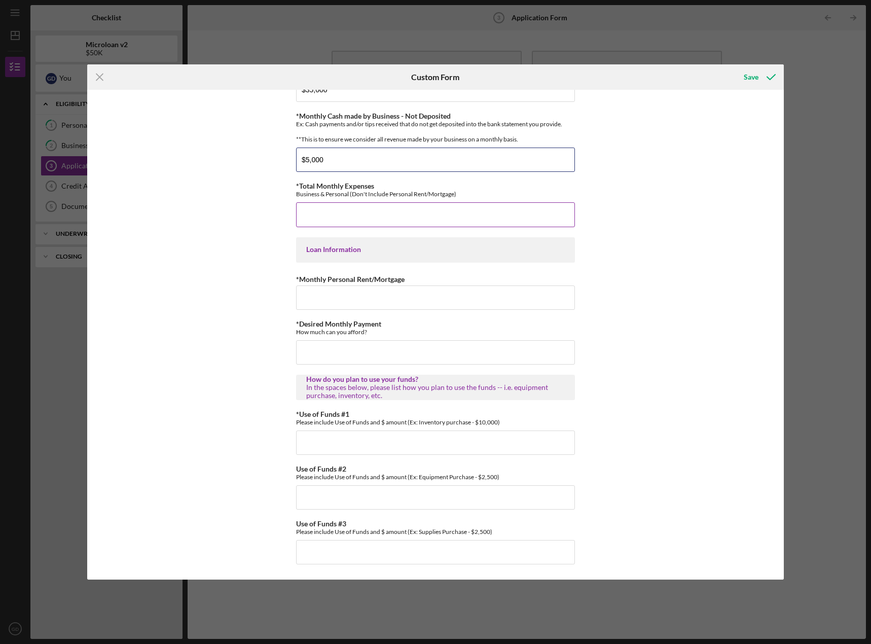
type input "$5,000"
click at [319, 223] on input "*Total Monthly Expenses" at bounding box center [435, 214] width 279 height 24
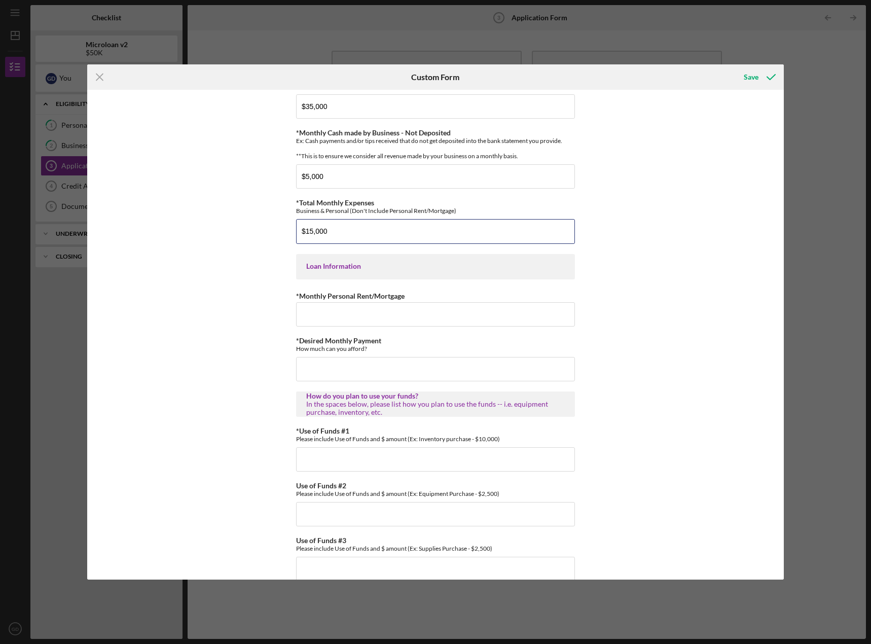
scroll to position [361, 0]
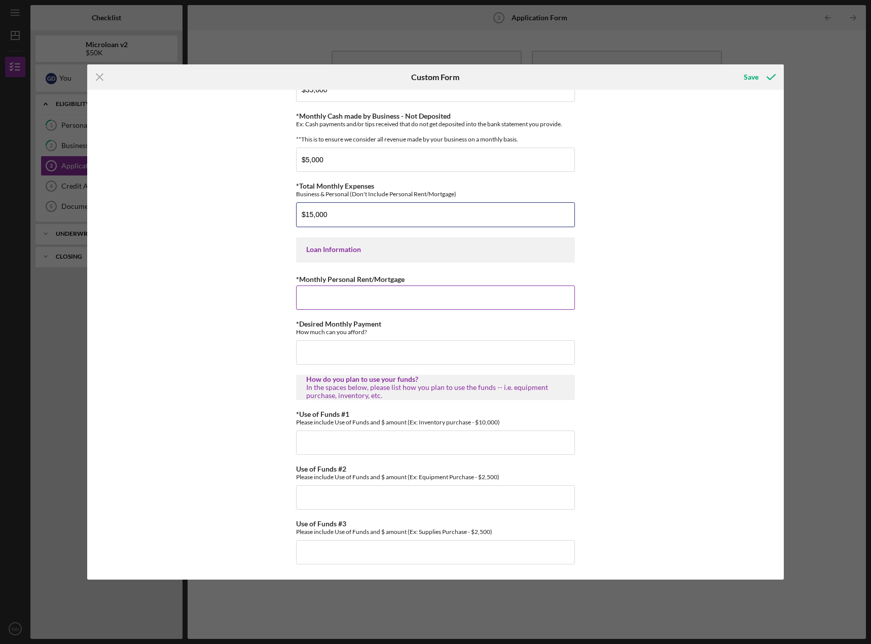
type input "$15,000"
click at [308, 297] on input "*Monthly Personal Rent/Mortgage" at bounding box center [435, 297] width 279 height 24
type input "$6,500"
click at [309, 351] on input "*Desired Monthly Payment" at bounding box center [435, 352] width 279 height 24
type input "$1,500"
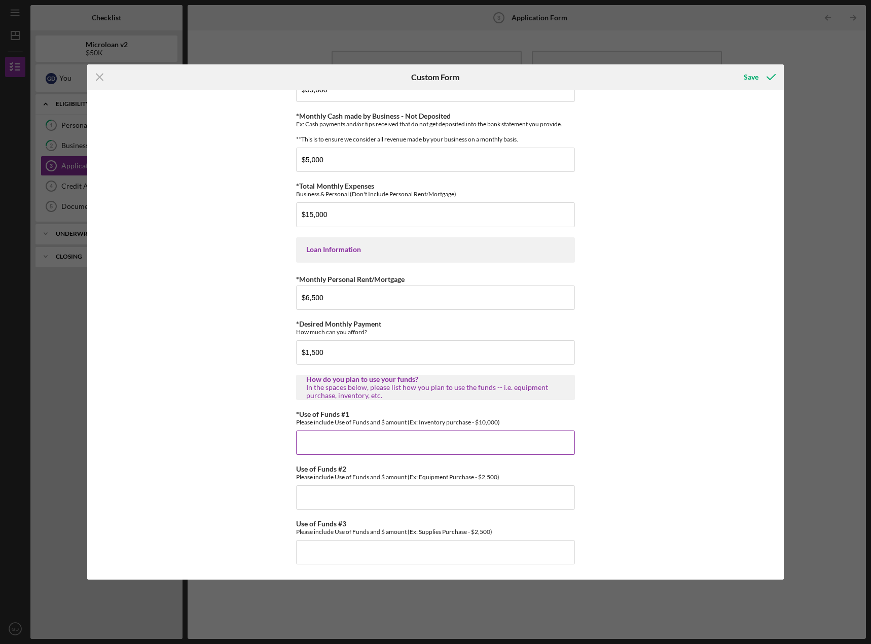
click at [311, 442] on input "*Use of Funds #1" at bounding box center [435, 442] width 279 height 24
type input "Restructure debt - 40,000"
type input "Social Media ad campaign - $10,000"
click at [757, 72] on div "Save" at bounding box center [750, 77] width 15 height 20
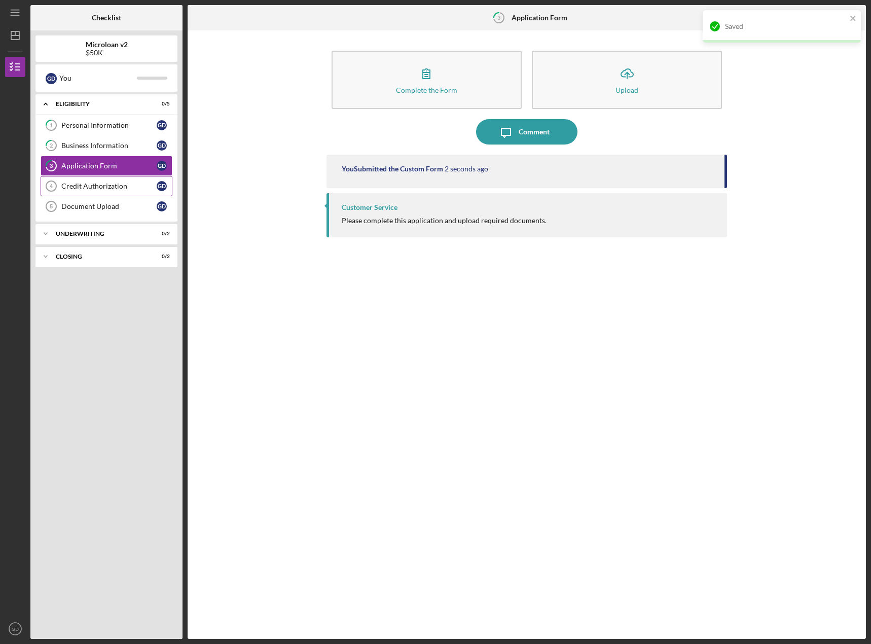
click at [72, 186] on div "Credit Authorization" at bounding box center [108, 186] width 95 height 8
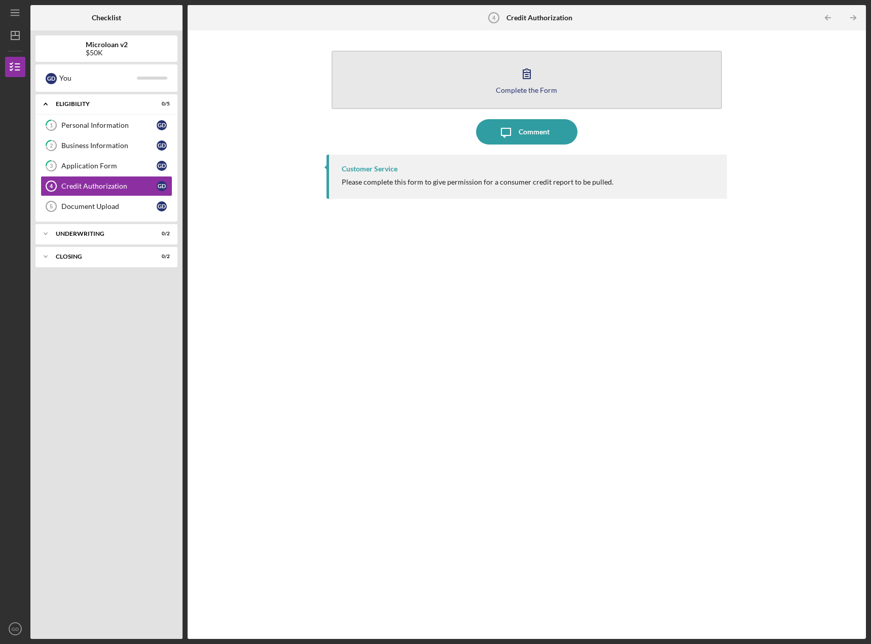
click at [425, 83] on button "Complete the Form Form" at bounding box center [526, 80] width 391 height 58
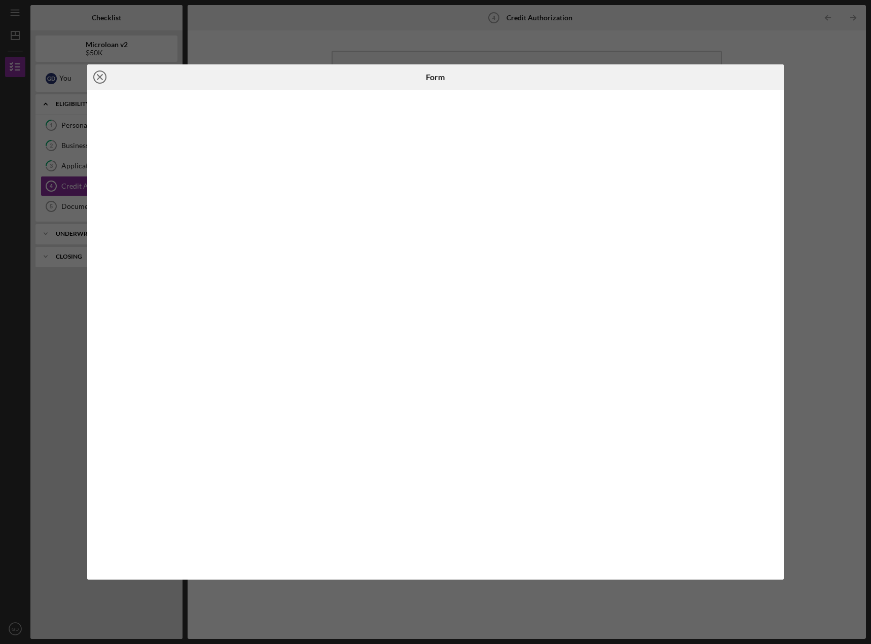
click at [98, 79] on line at bounding box center [99, 76] width 5 height 5
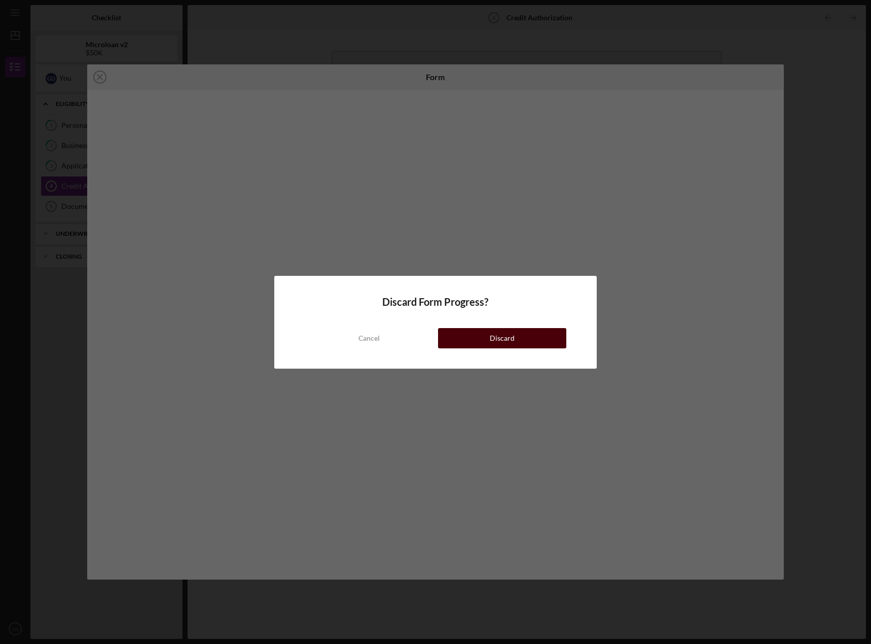
click at [477, 343] on button "Discard" at bounding box center [502, 338] width 128 height 20
